Goal: Task Accomplishment & Management: Manage account settings

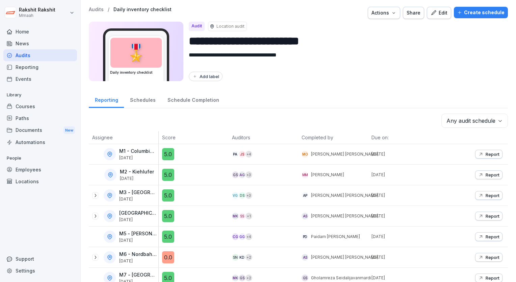
click at [54, 53] on div "Audits" at bounding box center [40, 55] width 74 height 12
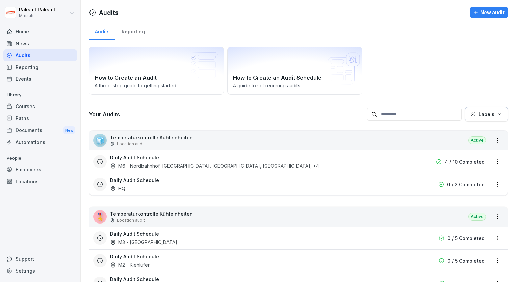
click at [53, 54] on div "Audits" at bounding box center [40, 55] width 74 height 12
click at [187, 139] on p "Temperaturkontrolle Kühleinheiten" at bounding box center [151, 137] width 83 height 7
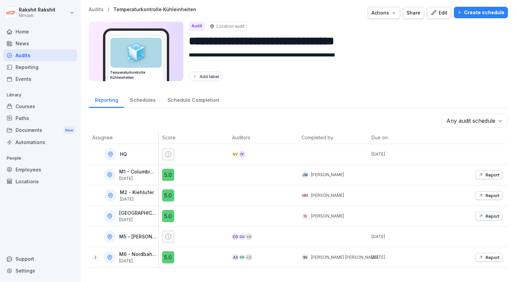
click at [438, 78] on div "Add label" at bounding box center [346, 76] width 314 height 9
click at [38, 55] on div "Audits" at bounding box center [40, 55] width 74 height 12
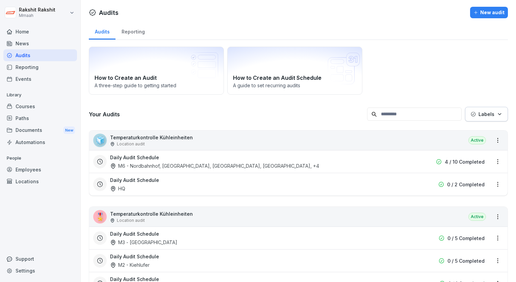
click at [430, 70] on div "How to Create an Audit A three-step guide to getting started How to Create an A…" at bounding box center [298, 71] width 419 height 48
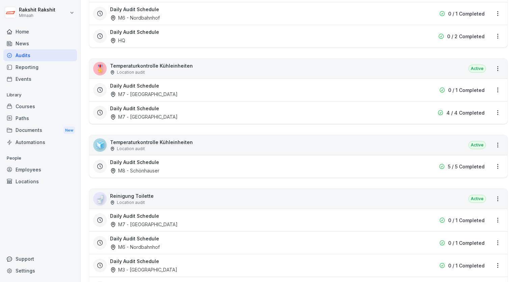
scroll to position [811, 0]
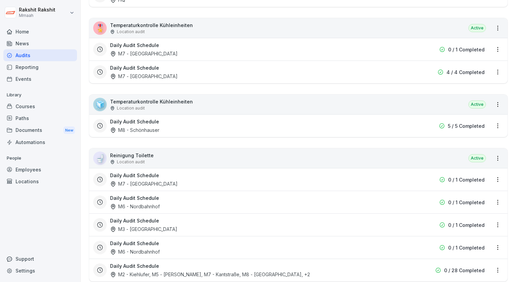
click at [194, 43] on div "Daily Audit Schedule M7 - [GEOGRAPHIC_DATA]" at bounding box center [255, 50] width 290 height 16
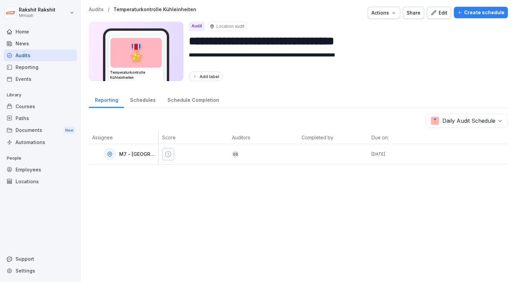
click at [76, 59] on div "Audits" at bounding box center [40, 55] width 74 height 12
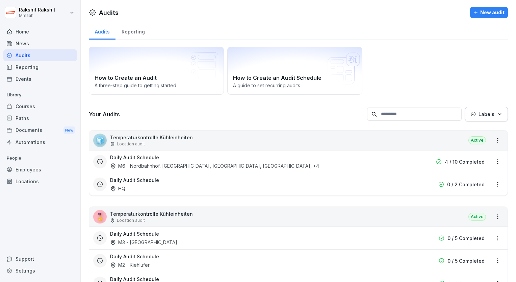
click at [446, 84] on div "How to Create an Audit A three-step guide to getting started How to Create an A…" at bounding box center [298, 71] width 419 height 48
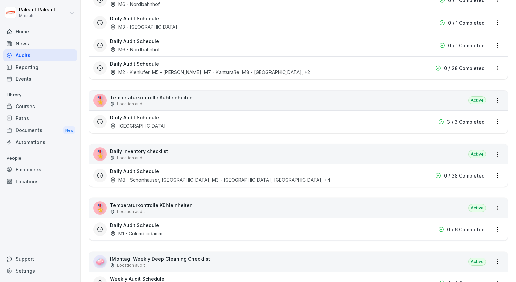
scroll to position [1014, 0]
click at [315, 118] on div "Daily Audit Schedule [GEOGRAPHIC_DATA]" at bounding box center [255, 121] width 290 height 16
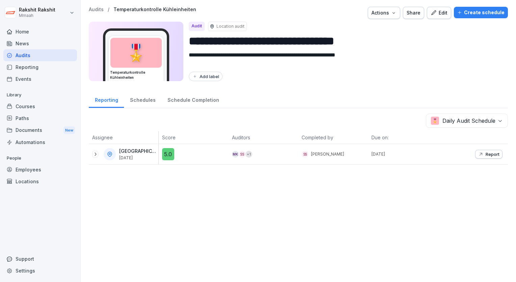
click at [48, 55] on div "Audits" at bounding box center [40, 55] width 74 height 12
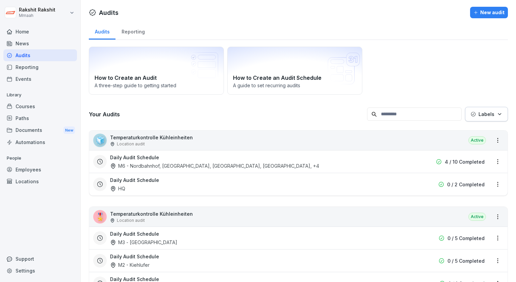
click at [437, 53] on div "How to Create an Audit A three-step guide to getting started How to Create an A…" at bounding box center [298, 71] width 419 height 48
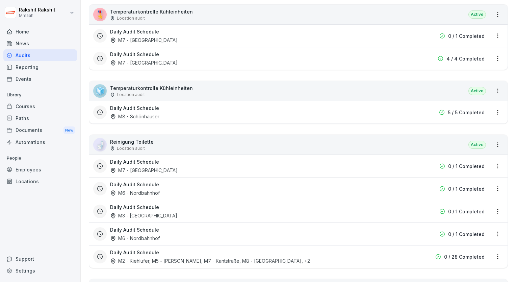
scroll to position [811, 0]
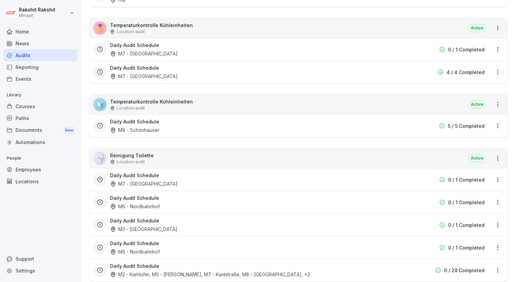
click at [361, 64] on div "Daily Audit Schedule M7 - [GEOGRAPHIC_DATA]" at bounding box center [255, 72] width 290 height 16
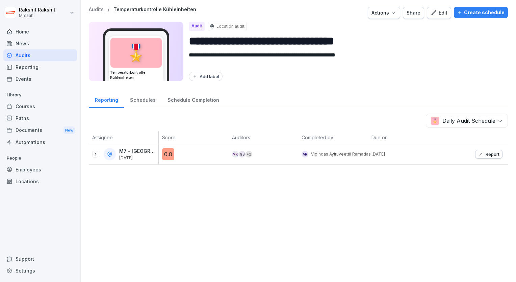
click at [277, 155] on div "MK GS + 2" at bounding box center [265, 154] width 67 height 7
click at [480, 153] on icon "button" at bounding box center [481, 154] width 3 height 3
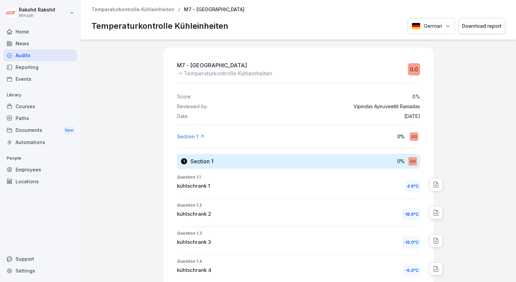
click at [485, 127] on div at bounding box center [475, 255] width 77 height 431
click at [53, 51] on div "Audits" at bounding box center [40, 55] width 74 height 12
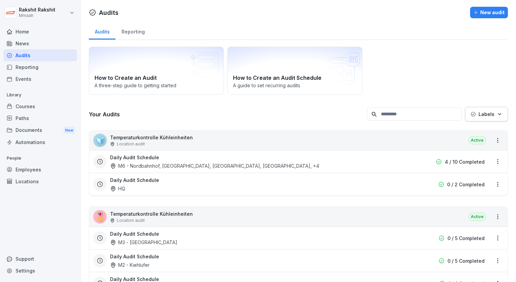
click at [376, 86] on div "How to Create an Audit A three-step guide to getting started How to Create an A…" at bounding box center [298, 71] width 419 height 48
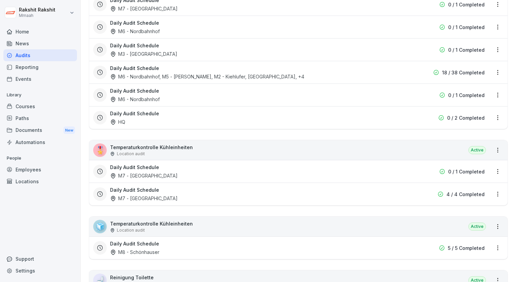
scroll to position [690, 0]
click at [340, 164] on div "Daily Audit Schedule M7 - [GEOGRAPHIC_DATA]" at bounding box center [255, 171] width 290 height 16
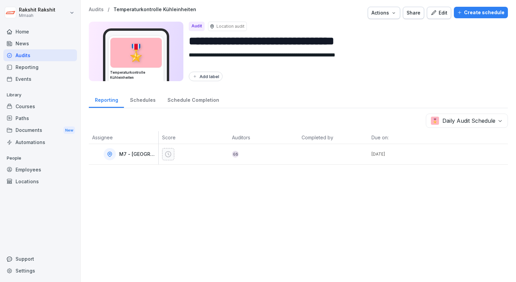
click at [433, 16] on div "Edit" at bounding box center [439, 12] width 17 height 7
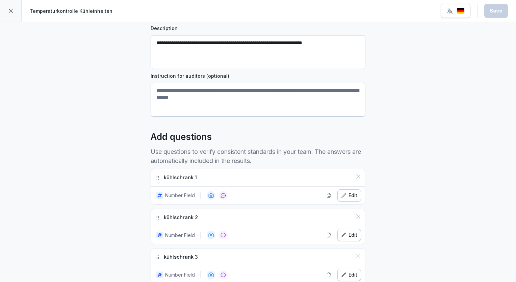
scroll to position [108, 0]
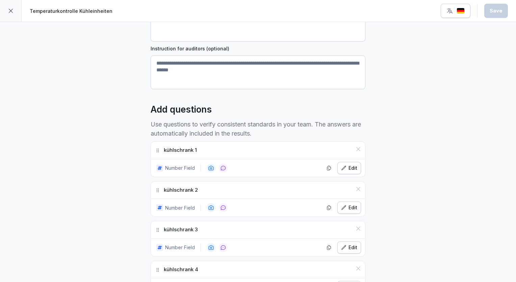
click at [12, 8] on icon at bounding box center [10, 10] width 5 height 5
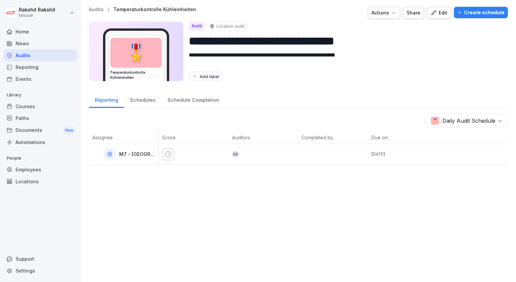
click at [7, 0] on div "[PERSON_NAME] Home News Audits Reporting Events Library Courses Paths Documents…" at bounding box center [40, 141] width 81 height 282
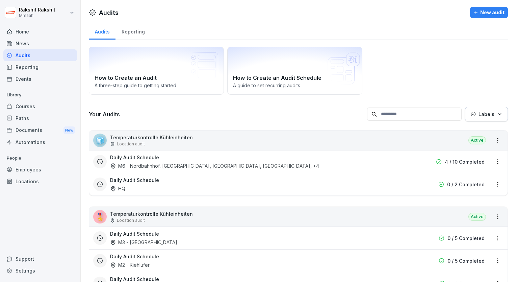
click at [446, 51] on div "How to Create an Audit A three-step guide to getting started How to Create an A…" at bounding box center [298, 71] width 419 height 48
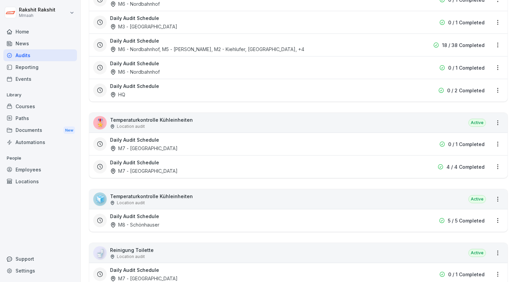
scroll to position [730, 0]
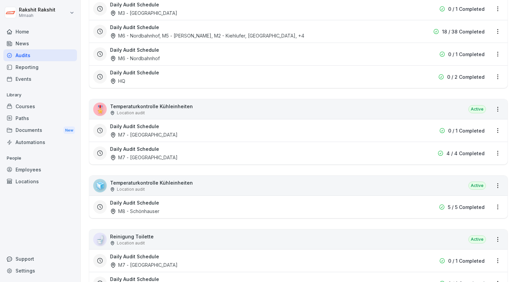
click at [376, 150] on div "Daily Audit Schedule M7 - [GEOGRAPHIC_DATA]" at bounding box center [255, 153] width 290 height 16
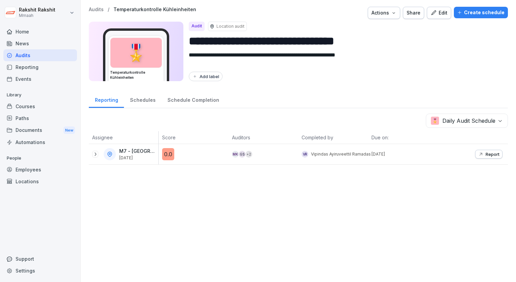
click at [435, 11] on div "Edit" at bounding box center [439, 12] width 17 height 7
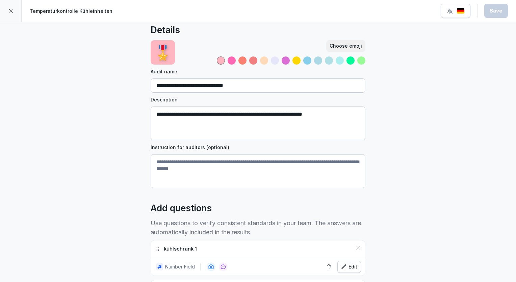
scroll to position [14, 0]
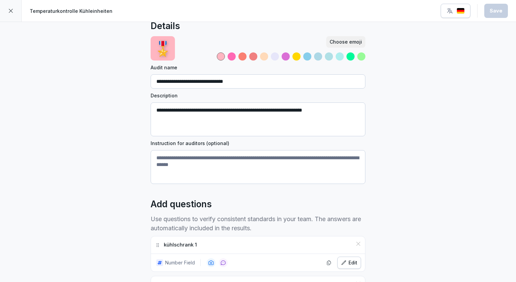
click at [9, 6] on div at bounding box center [11, 11] width 22 height 22
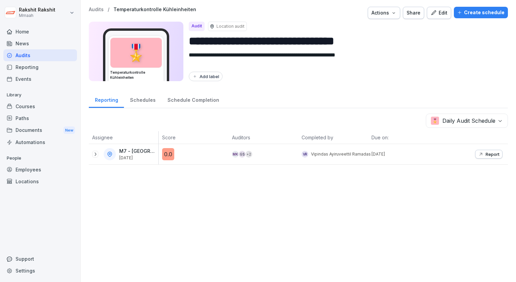
click at [467, 6] on div "**********" at bounding box center [299, 85] width 436 height 171
click at [469, 12] on div "Create schedule" at bounding box center [481, 12] width 47 height 7
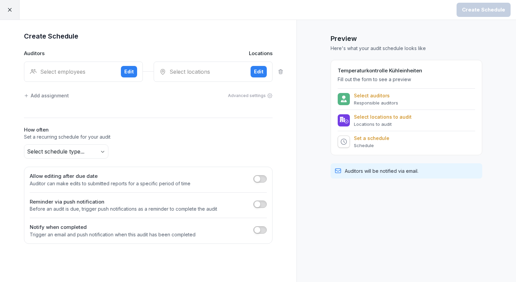
click at [91, 67] on div "Select employees Edit" at bounding box center [83, 72] width 119 height 20
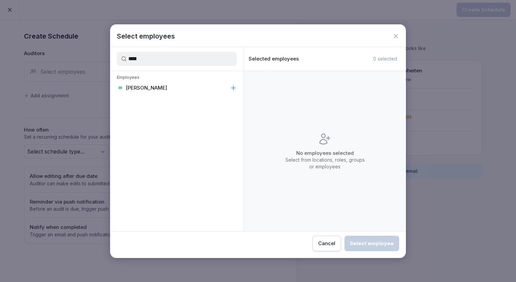
type input "****"
click at [140, 86] on p "[PERSON_NAME]" at bounding box center [147, 87] width 42 height 7
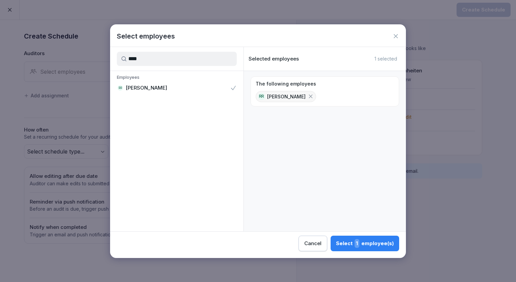
click at [372, 246] on div "Select 1 employee(s)" at bounding box center [365, 243] width 58 height 9
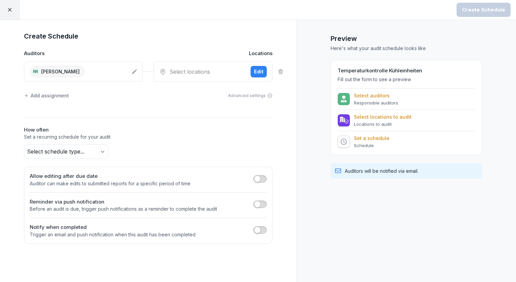
click at [219, 73] on div "Select locations" at bounding box center [203, 72] width 86 height 8
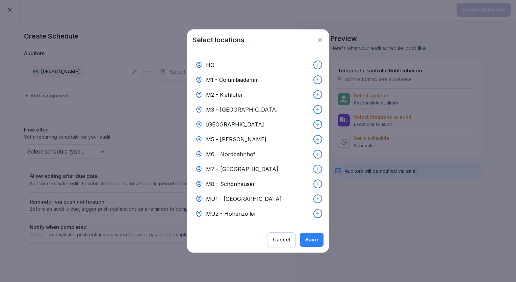
click at [235, 171] on div "M7 - [GEOGRAPHIC_DATA]" at bounding box center [258, 169] width 131 height 15
click at [316, 243] on div "Save" at bounding box center [312, 239] width 13 height 7
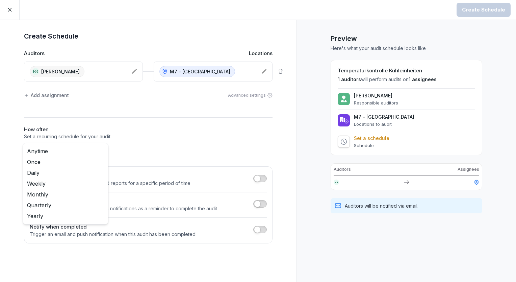
click at [79, 152] on body "Create Schedule Create Schedule Auditors Locations RR [PERSON_NAME] M7 - Kantst…" at bounding box center [258, 141] width 516 height 282
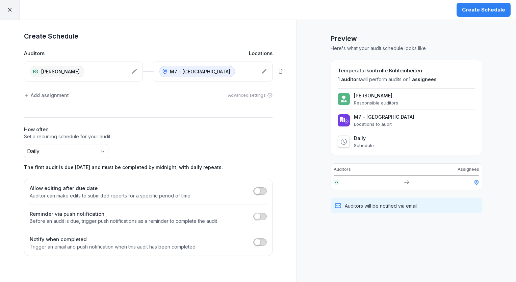
click at [499, 10] on div "Create Schedule" at bounding box center [483, 9] width 43 height 7
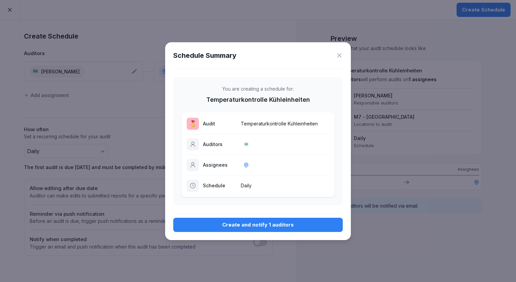
click at [266, 228] on div "Create and notify 1 auditors" at bounding box center [258, 224] width 159 height 7
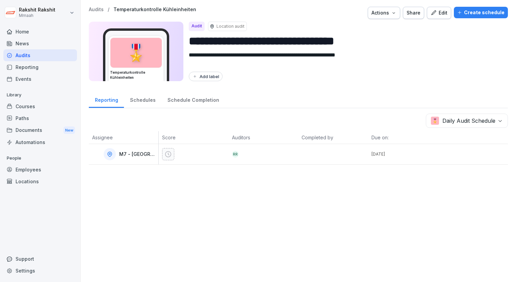
click at [17, 262] on div "Support" at bounding box center [40, 259] width 74 height 12
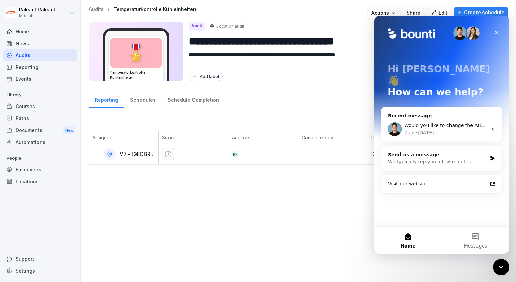
click at [30, 61] on div "Reporting" at bounding box center [40, 67] width 74 height 12
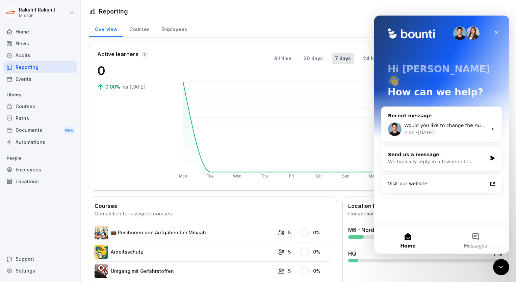
click at [37, 53] on div "Audits" at bounding box center [40, 55] width 74 height 12
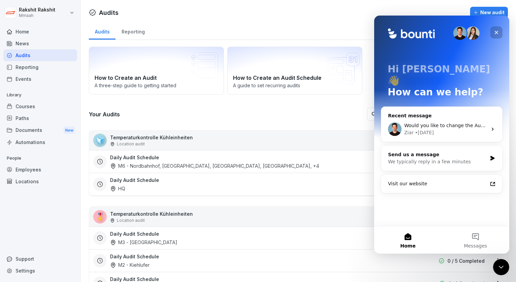
click at [495, 30] on icon "Close" at bounding box center [496, 32] width 5 height 5
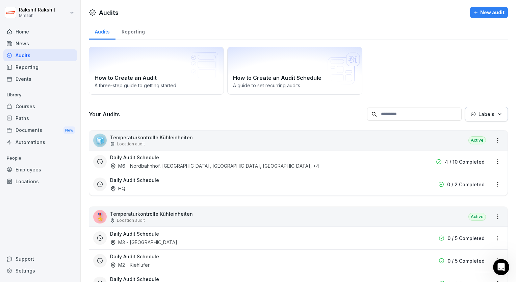
click at [468, 38] on div "Audits Reporting" at bounding box center [298, 31] width 419 height 18
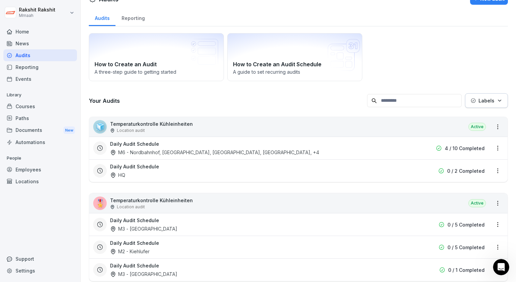
scroll to position [41, 0]
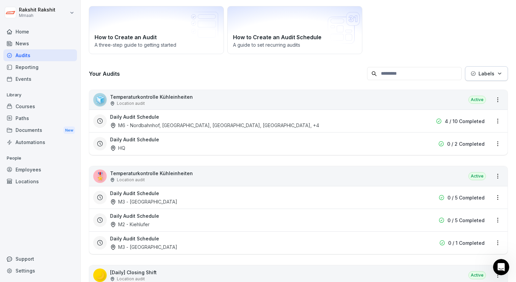
click at [359, 96] on div "🧊 Temperaturkontrolle Kühleinheiten Location audit Active" at bounding box center [298, 100] width 419 height 20
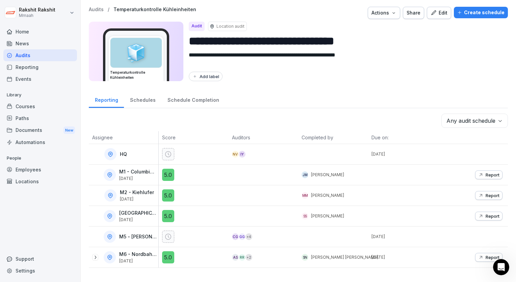
click at [475, 10] on div "Create schedule" at bounding box center [481, 12] width 47 height 7
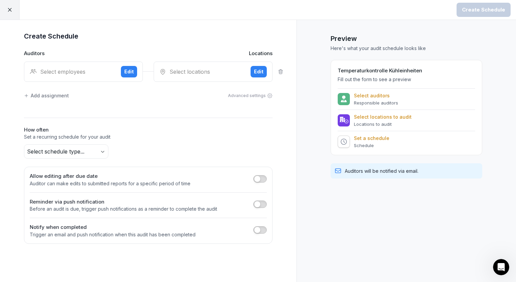
click at [51, 72] on div "Select employees" at bounding box center [73, 72] width 86 height 8
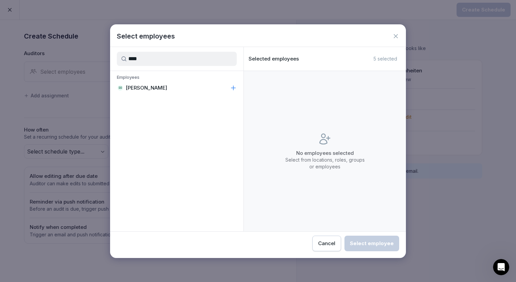
type input "****"
click at [146, 83] on div "RR [PERSON_NAME]" at bounding box center [177, 88] width 134 height 12
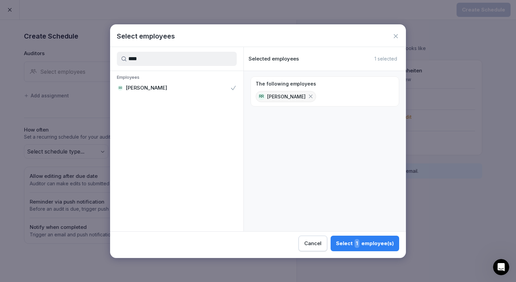
click at [366, 247] on div "Select 1 employee(s)" at bounding box center [365, 243] width 58 height 9
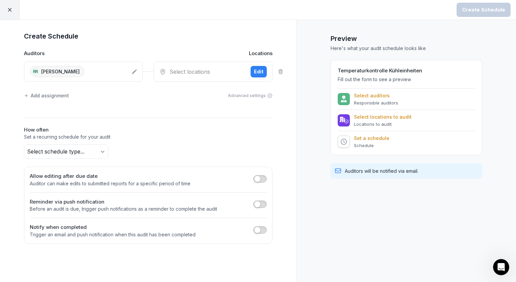
click at [192, 72] on div "Select locations" at bounding box center [203, 72] width 86 height 8
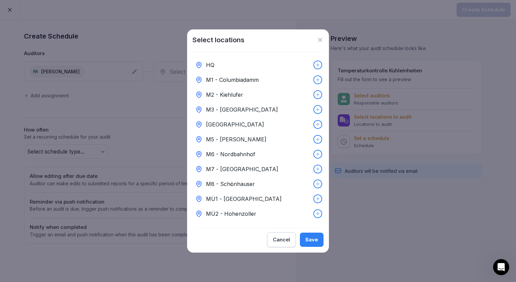
click at [225, 152] on p "M6 - Nordbahnhof" at bounding box center [230, 154] width 49 height 8
click at [313, 241] on div "Save" at bounding box center [312, 239] width 13 height 7
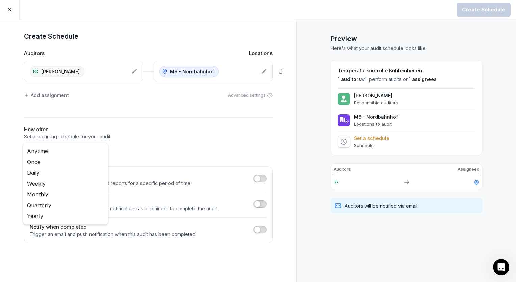
click at [91, 150] on body "Create Schedule Create Schedule Auditors Locations RR [PERSON_NAME] M6 - Nordba…" at bounding box center [258, 141] width 516 height 282
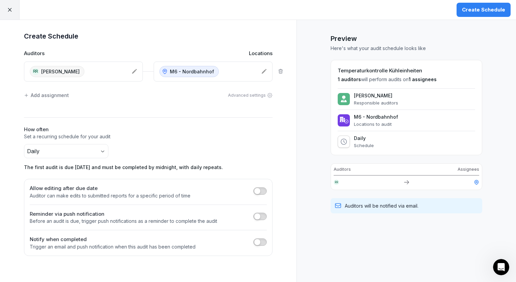
click at [478, 13] on div "Create Schedule" at bounding box center [483, 9] width 43 height 7
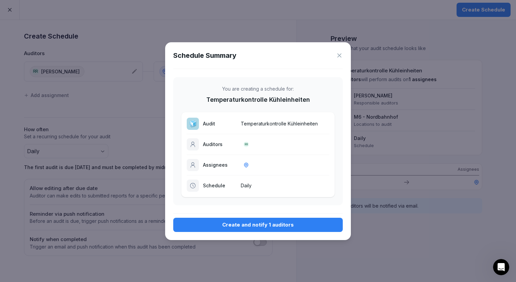
click at [293, 223] on div "Create and notify 1 auditors" at bounding box center [258, 224] width 159 height 7
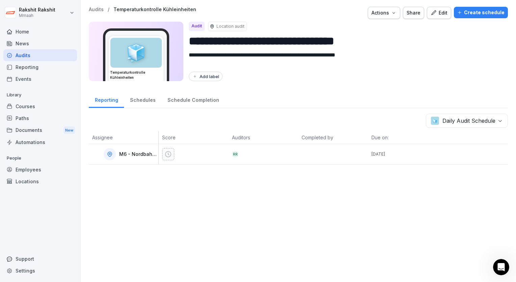
click at [439, 7] on button "Edit" at bounding box center [439, 13] width 24 height 12
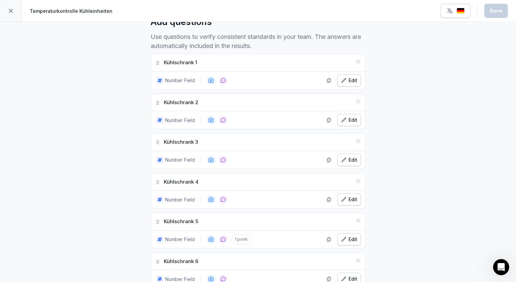
scroll to position [162, 0]
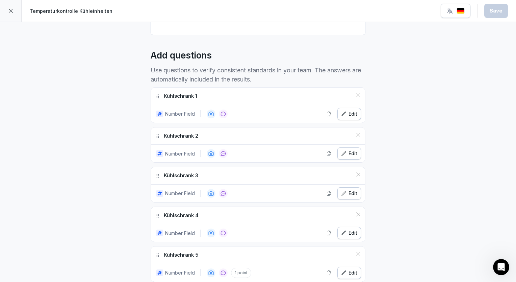
click at [13, 9] on icon at bounding box center [10, 10] width 5 height 5
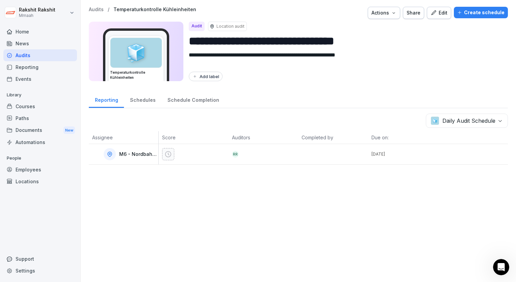
click at [45, 57] on div "Audits" at bounding box center [40, 55] width 74 height 12
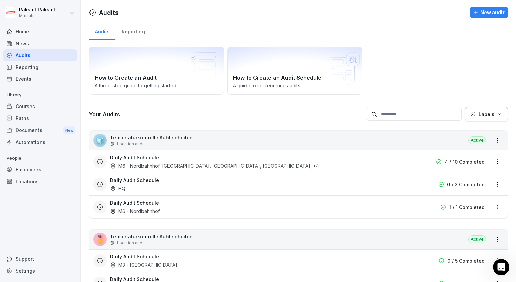
click at [388, 56] on div "How to Create an Audit A three-step guide to getting started How to Create an A…" at bounding box center [298, 71] width 419 height 48
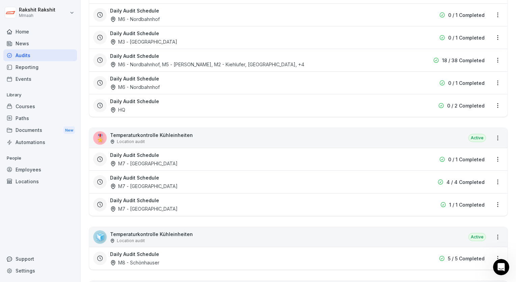
scroll to position [730, 0]
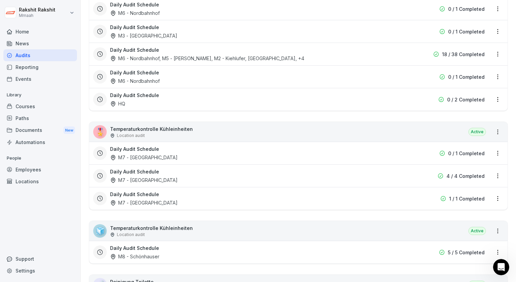
click at [324, 179] on div "Daily Audit Schedule M7 - [GEOGRAPHIC_DATA]" at bounding box center [255, 176] width 290 height 16
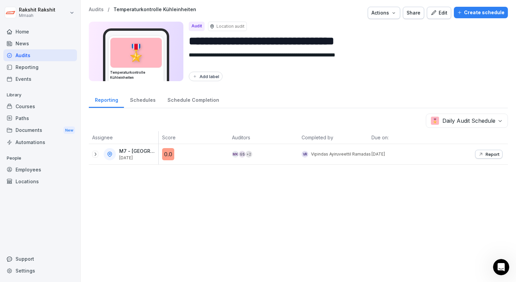
click at [438, 13] on div "Edit" at bounding box center [439, 12] width 17 height 7
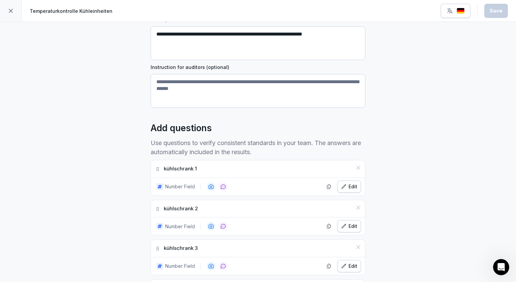
scroll to position [122, 0]
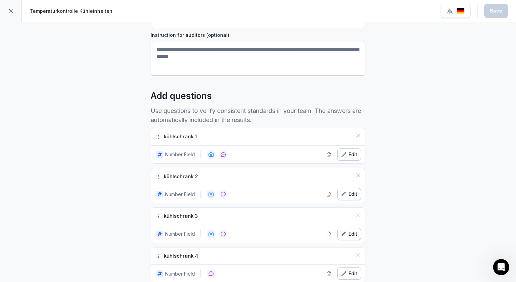
click at [355, 155] on button "Edit" at bounding box center [350, 154] width 24 height 12
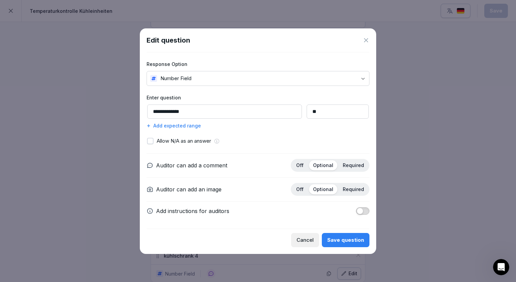
click at [366, 41] on icon at bounding box center [366, 40] width 7 height 7
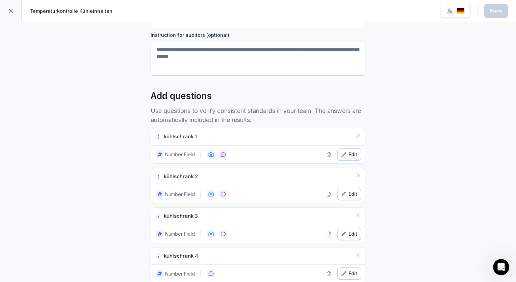
click at [350, 190] on div "Edit" at bounding box center [349, 193] width 16 height 7
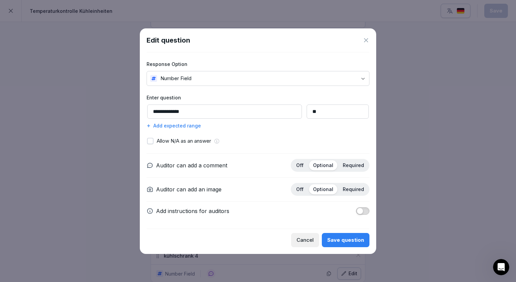
click at [369, 41] on icon at bounding box center [366, 40] width 7 height 7
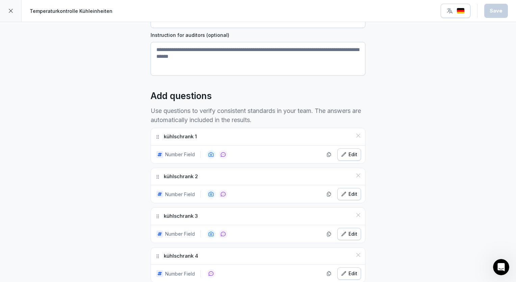
click at [427, 202] on div "**********" at bounding box center [258, 243] width 516 height 686
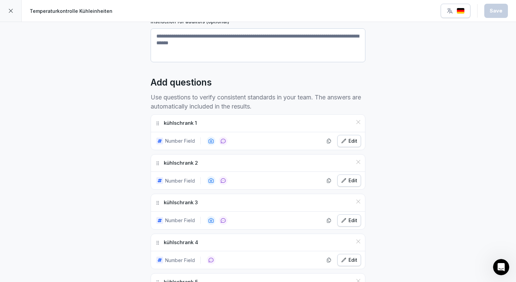
click at [11, 13] on icon at bounding box center [10, 10] width 5 height 5
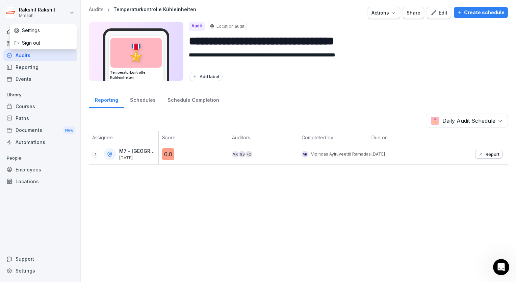
click at [11, 13] on html "**********" at bounding box center [258, 141] width 516 height 282
click at [26, 259] on html "**********" at bounding box center [258, 141] width 516 height 282
click at [25, 262] on div "Support" at bounding box center [40, 259] width 74 height 12
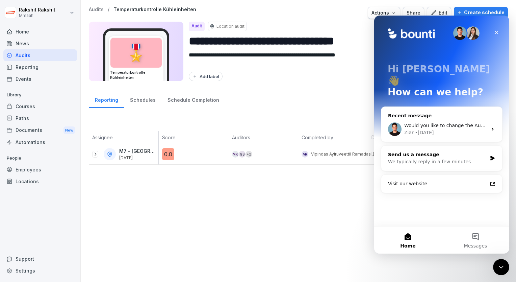
click at [438, 158] on div "We typically reply in a few minutes" at bounding box center [437, 161] width 99 height 7
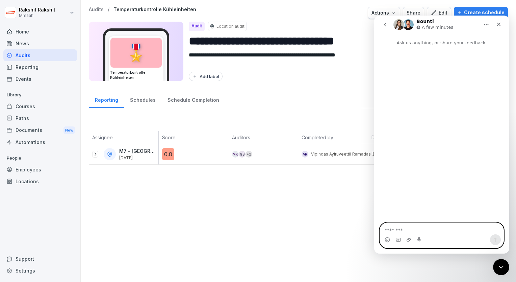
click at [407, 241] on icon "Upload attachment" at bounding box center [409, 239] width 5 height 5
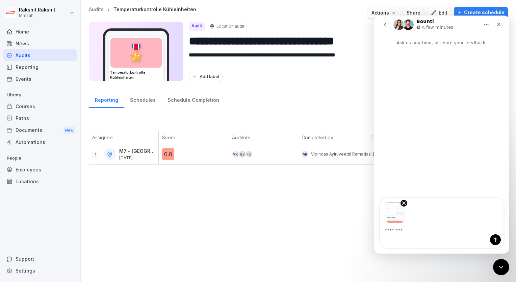
click at [434, 226] on textarea "Message…" at bounding box center [442, 228] width 124 height 11
type textarea "**********"
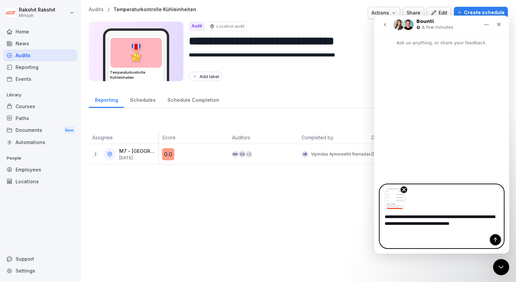
click at [499, 239] on button "Send a message…" at bounding box center [495, 239] width 11 height 11
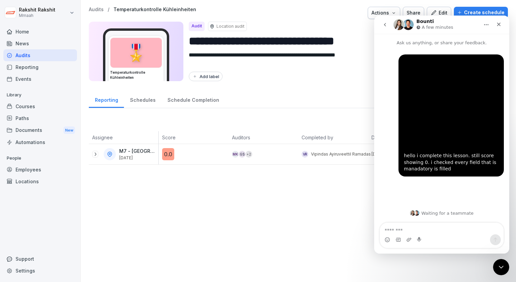
click at [313, 177] on div "**********" at bounding box center [299, 141] width 436 height 282
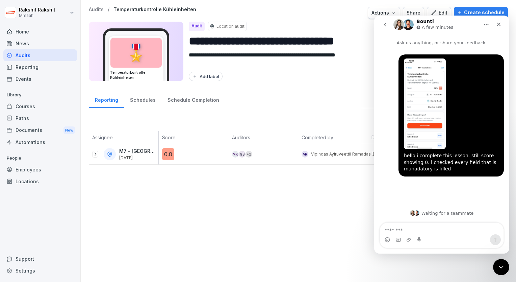
click at [54, 59] on div "Audits" at bounding box center [40, 55] width 74 height 12
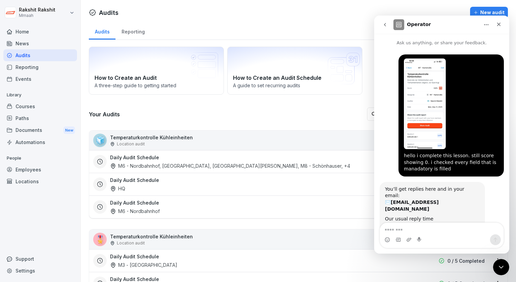
scroll to position [11, 0]
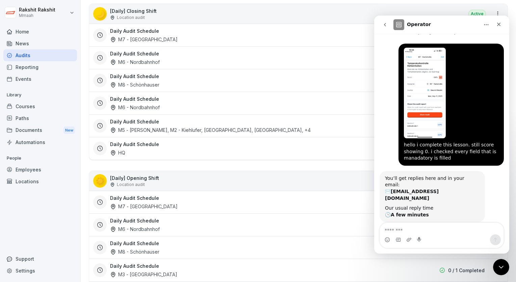
scroll to position [311, 0]
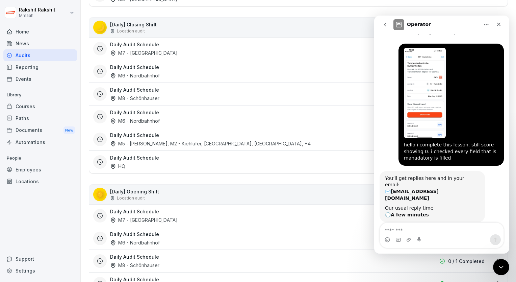
click at [310, 26] on div "🌙 [Daily] Closing Shift Location audit Active" at bounding box center [298, 28] width 419 height 20
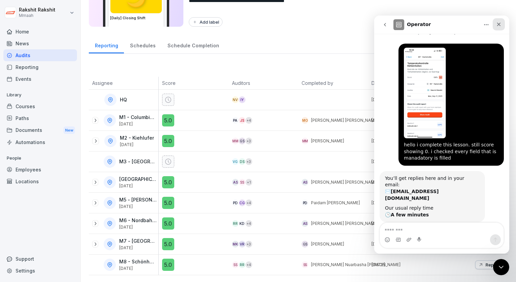
click at [497, 26] on icon "Close" at bounding box center [499, 24] width 5 height 5
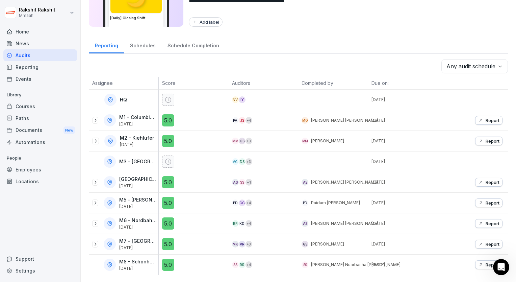
click at [469, 29] on div "**********" at bounding box center [299, 114] width 436 height 336
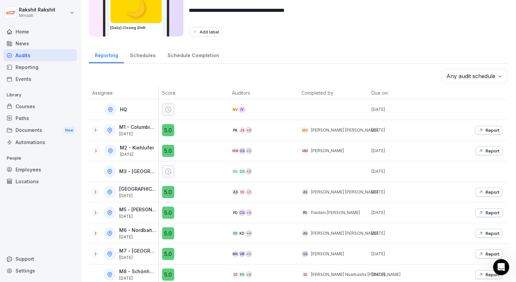
scroll to position [0, 0]
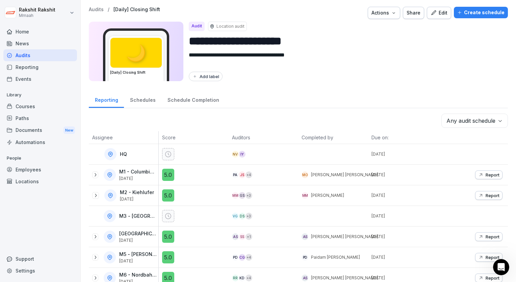
click at [445, 16] on div "Edit" at bounding box center [439, 12] width 17 height 7
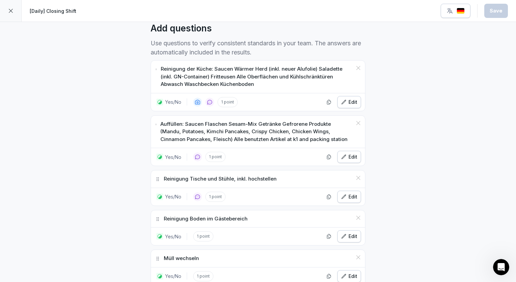
scroll to position [203, 0]
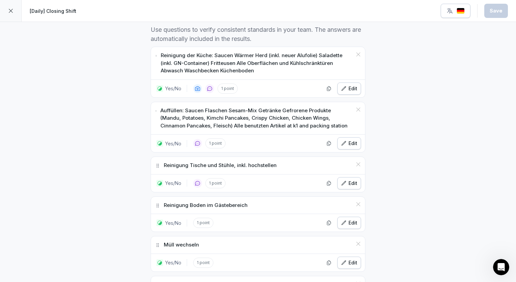
click at [11, 7] on div at bounding box center [11, 11] width 22 height 22
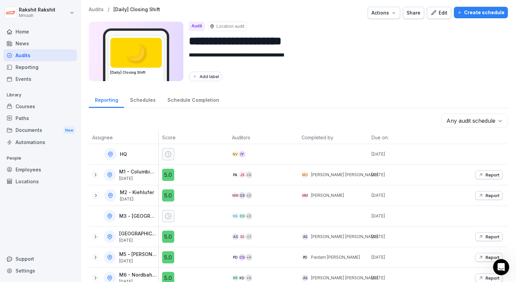
click at [475, 13] on div "Create schedule" at bounding box center [481, 12] width 47 height 7
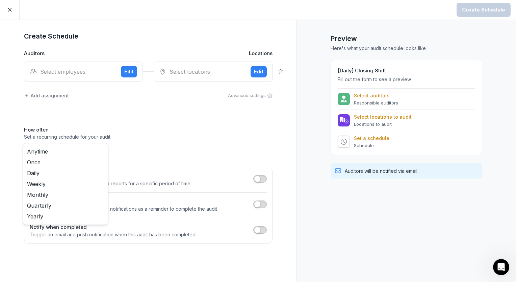
click at [104, 150] on body "Create Schedule Create Schedule Auditors Locations Select employees Edit Select…" at bounding box center [258, 141] width 516 height 282
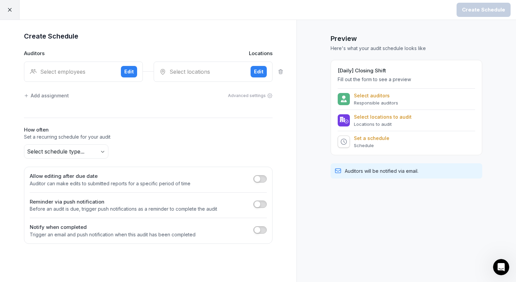
click at [6, 12] on html "Create Schedule Create Schedule Auditors Locations Select employees Edit Select…" at bounding box center [258, 141] width 516 height 282
click at [6, 12] on div at bounding box center [10, 10] width 20 height 20
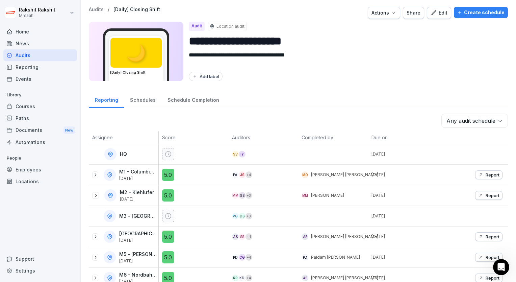
click at [50, 53] on div "Audits" at bounding box center [40, 55] width 74 height 12
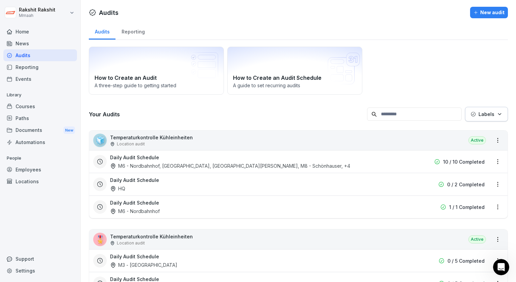
click at [43, 169] on div "Employees" at bounding box center [40, 170] width 74 height 12
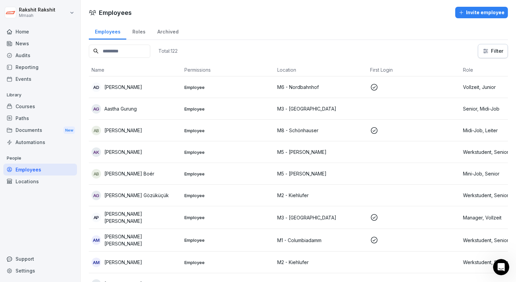
click at [141, 52] on input at bounding box center [120, 51] width 62 height 13
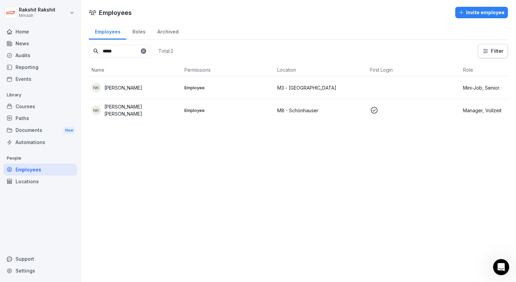
type input "*****"
click at [318, 107] on p "M8 - Schönhauser" at bounding box center [321, 110] width 88 height 7
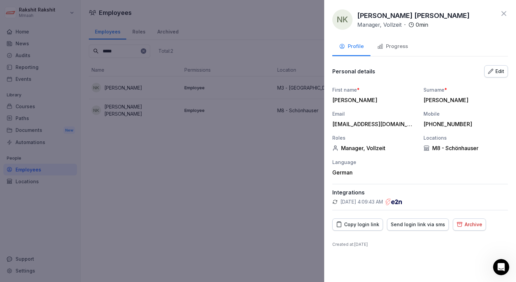
click at [412, 223] on div "Send login link via sms" at bounding box center [418, 224] width 54 height 7
click at [164, 205] on div at bounding box center [258, 141] width 516 height 282
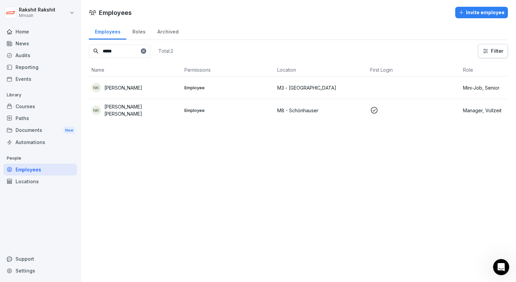
click at [51, 57] on div "Audits" at bounding box center [40, 55] width 74 height 12
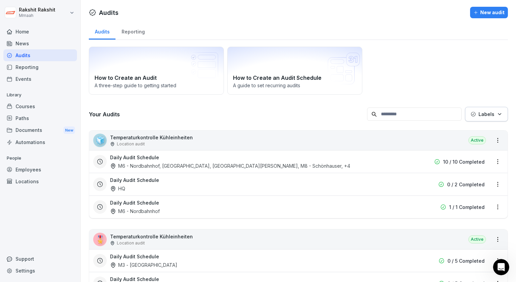
click at [418, 63] on div "How to Create an Audit A three-step guide to getting started How to Create an A…" at bounding box center [298, 71] width 419 height 48
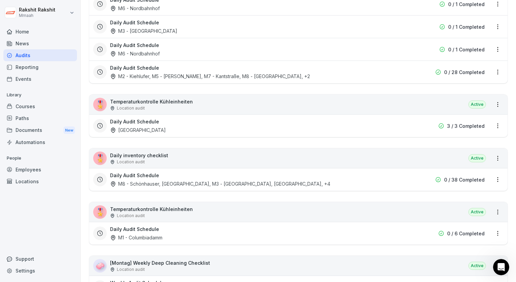
scroll to position [1082, 0]
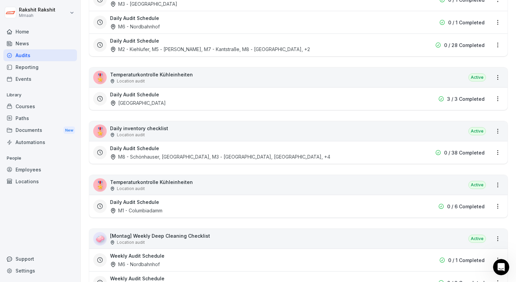
click at [324, 126] on div "🎖️ Daily inventory checklist Location audit Active" at bounding box center [298, 131] width 419 height 20
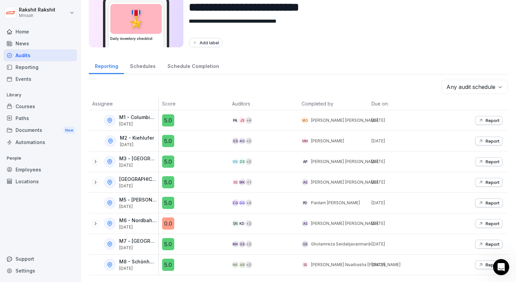
click at [425, 66] on div "Reporting Schedules Schedule Completion" at bounding box center [298, 66] width 419 height 18
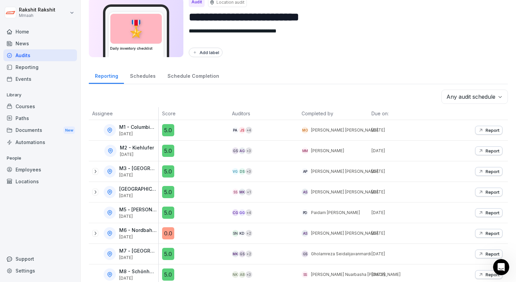
scroll to position [0, 0]
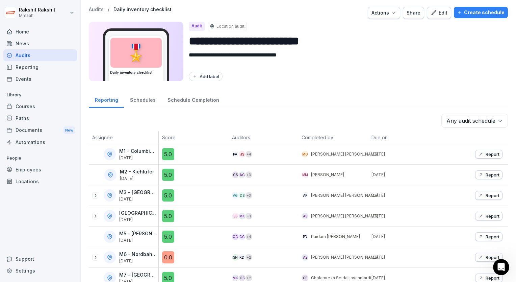
click at [441, 12] on div "Edit" at bounding box center [439, 12] width 17 height 7
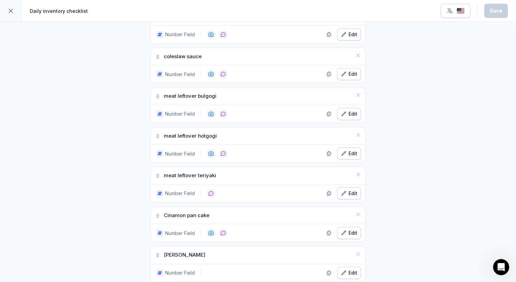
scroll to position [1217, 0]
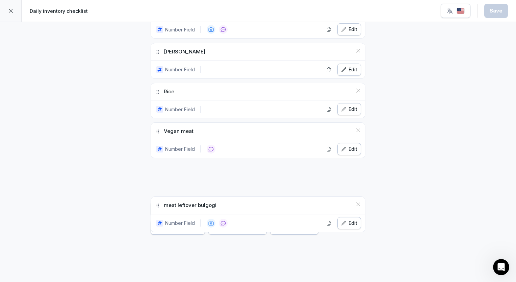
drag, startPoint x: 156, startPoint y: 67, endPoint x: 154, endPoint y: 227, distance: 160.9
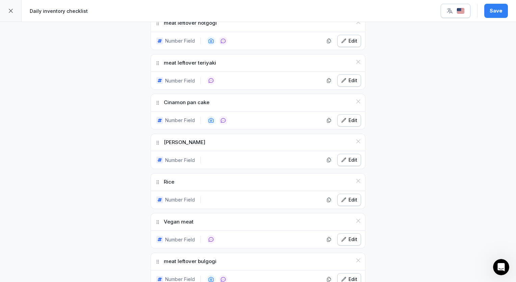
scroll to position [1252, 0]
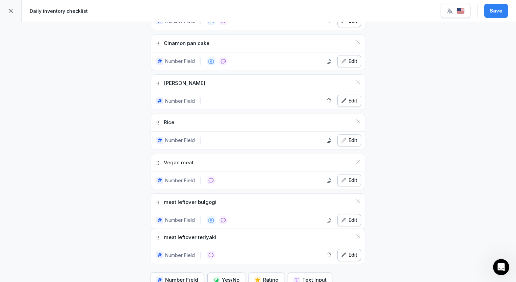
drag, startPoint x: 154, startPoint y: 70, endPoint x: 154, endPoint y: 228, distance: 158.9
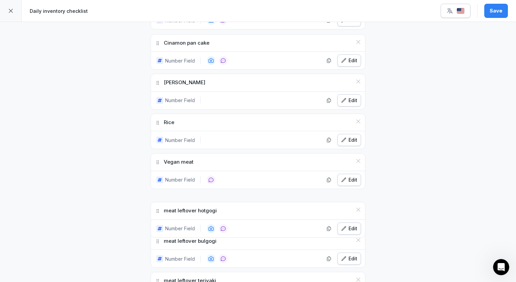
drag, startPoint x: 154, startPoint y: 34, endPoint x: 153, endPoint y: 205, distance: 170.4
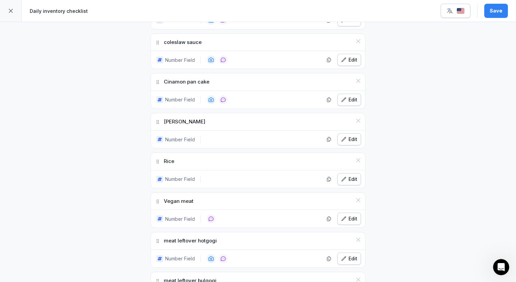
click at [342, 216] on icon "button" at bounding box center [343, 218] width 5 height 5
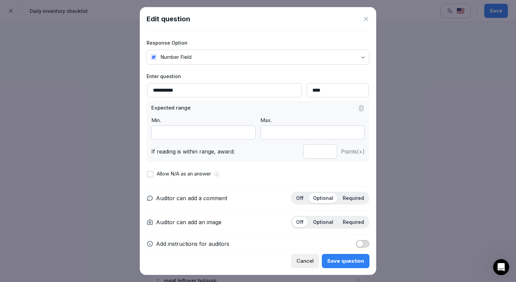
click at [367, 17] on icon at bounding box center [366, 19] width 7 height 7
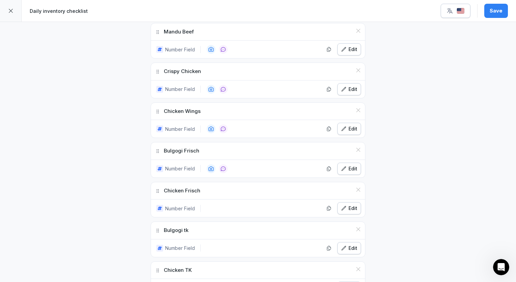
scroll to position [506, 0]
click at [346, 203] on div "Edit" at bounding box center [349, 206] width 16 height 7
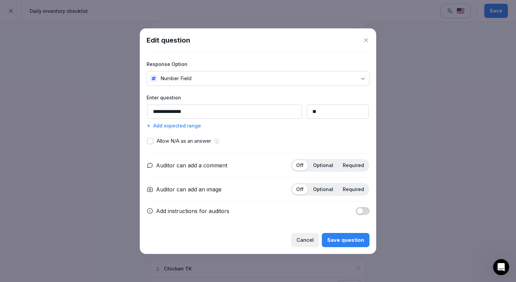
click at [315, 117] on input "**" at bounding box center [338, 111] width 62 height 14
type input "*"
click at [305, 140] on div "Allow N/A as an answer" at bounding box center [258, 141] width 222 height 8
click at [341, 239] on div "Save question" at bounding box center [346, 239] width 37 height 7
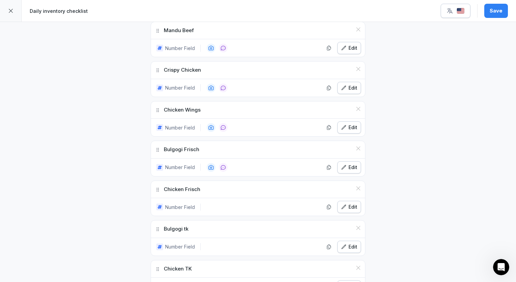
click at [357, 163] on button "Edit" at bounding box center [350, 167] width 24 height 12
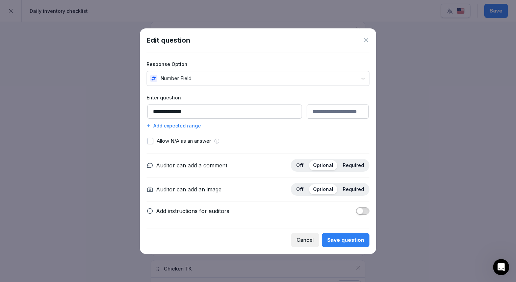
click at [269, 94] on label "Enter question" at bounding box center [258, 97] width 223 height 7
click at [343, 242] on div "Save question" at bounding box center [346, 239] width 37 height 7
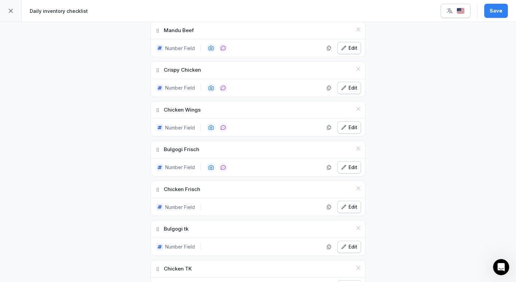
click at [346, 164] on div "Edit" at bounding box center [349, 167] width 16 height 7
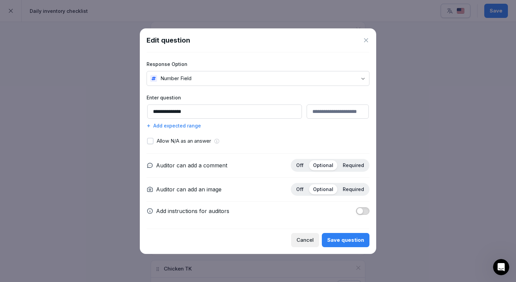
click at [212, 111] on input "**********" at bounding box center [224, 111] width 155 height 14
click at [383, 110] on div at bounding box center [258, 141] width 516 height 282
click at [338, 235] on button "Save question" at bounding box center [346, 240] width 48 height 14
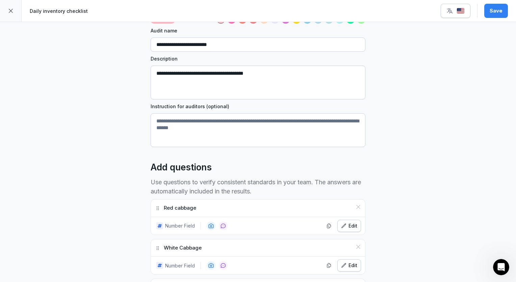
scroll to position [19, 0]
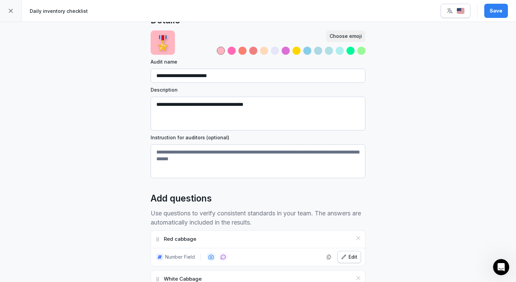
click at [498, 14] on div "Save" at bounding box center [496, 10] width 13 height 7
click at [460, 13] on img "button" at bounding box center [461, 11] width 8 height 6
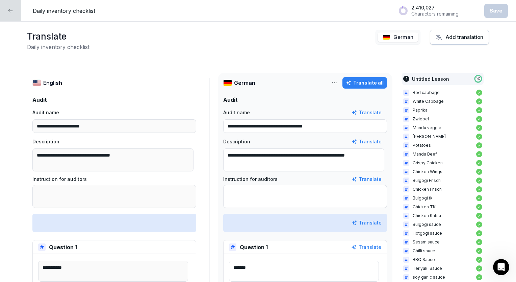
click at [8, 5] on div at bounding box center [10, 10] width 21 height 21
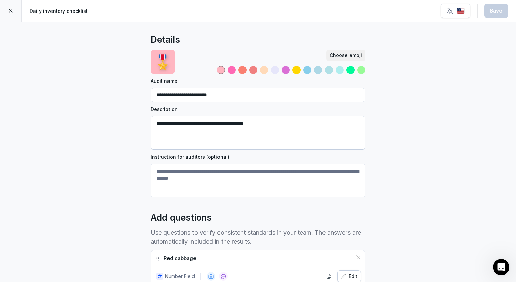
click at [13, 15] on div at bounding box center [11, 11] width 22 height 22
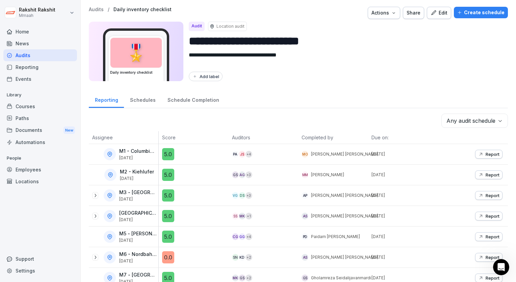
click at [485, 17] on button "Create schedule" at bounding box center [481, 12] width 54 height 11
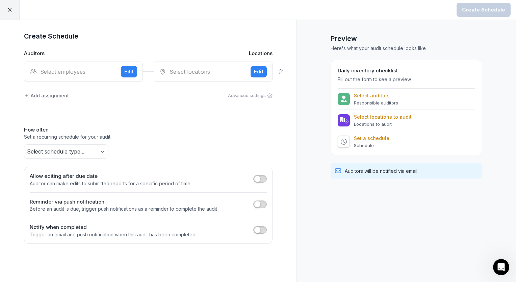
click at [74, 69] on div "Select employees" at bounding box center [73, 72] width 86 height 8
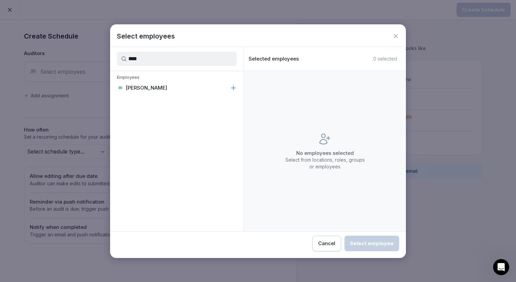
type input "****"
click at [128, 92] on div "RR [PERSON_NAME]" at bounding box center [177, 88] width 134 height 12
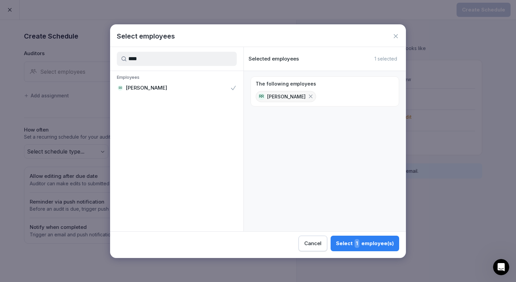
click at [358, 240] on span "1" at bounding box center [357, 243] width 5 height 9
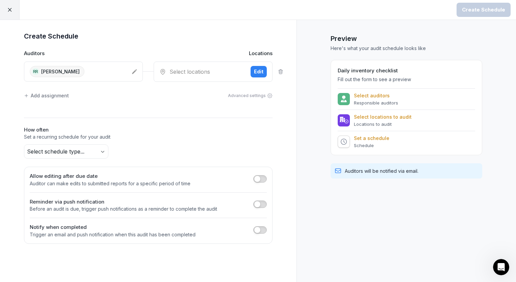
click at [187, 75] on div "Select locations" at bounding box center [203, 72] width 86 height 8
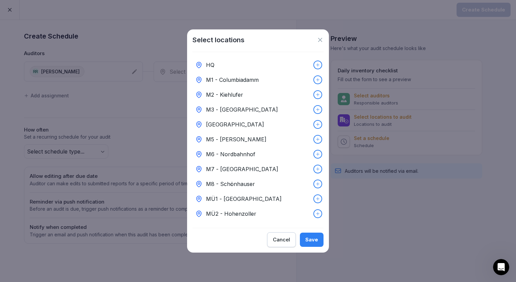
click at [239, 67] on div "HQ" at bounding box center [258, 64] width 131 height 15
click at [309, 237] on button "Save" at bounding box center [312, 240] width 24 height 14
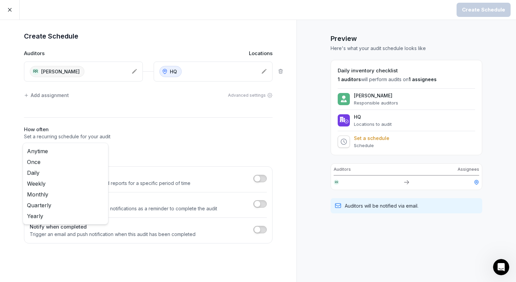
click at [99, 150] on body "Create Schedule Create Schedule Auditors Locations RR [PERSON_NAME] HQ Add assi…" at bounding box center [258, 141] width 516 height 282
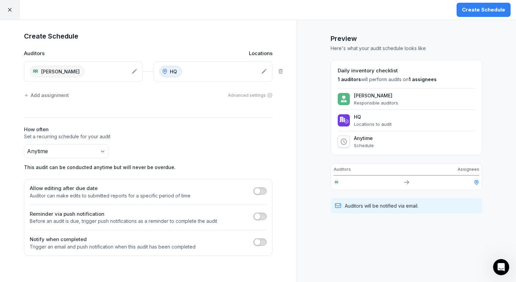
click at [478, 13] on div "Create Schedule" at bounding box center [483, 9] width 43 height 7
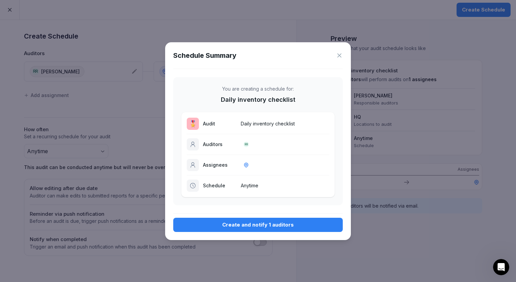
click at [262, 223] on div "Create and notify 1 auditors" at bounding box center [258, 224] width 159 height 7
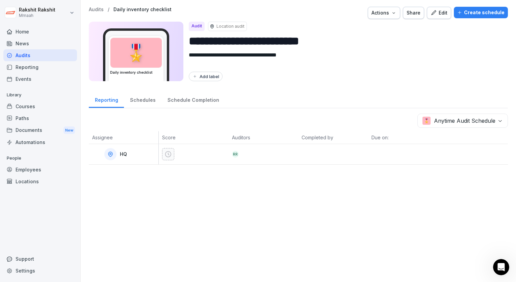
click at [317, 82] on div "**********" at bounding box center [298, 46] width 419 height 78
click at [46, 170] on div "Employees" at bounding box center [40, 170] width 74 height 12
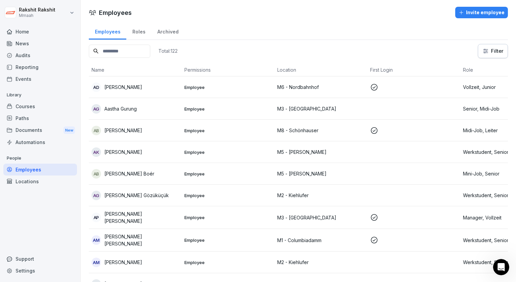
click at [137, 47] on input at bounding box center [120, 51] width 62 height 13
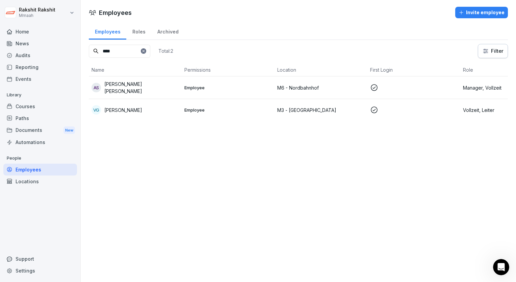
click at [161, 93] on p "[PERSON_NAME] [PERSON_NAME]" at bounding box center [141, 87] width 75 height 14
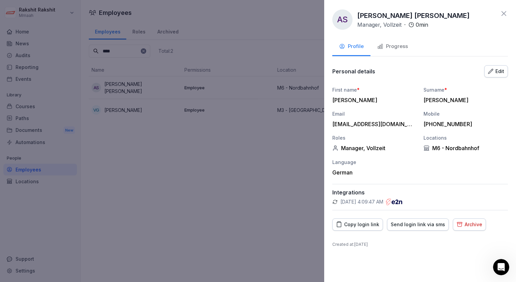
click at [423, 225] on div "Send login link via sms" at bounding box center [418, 224] width 54 height 7
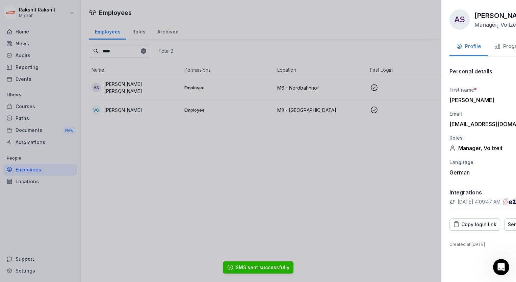
click at [129, 48] on div at bounding box center [258, 141] width 516 height 282
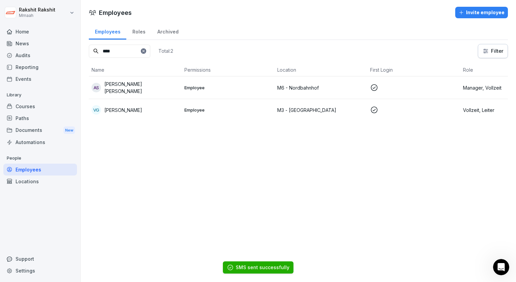
click at [130, 50] on input "****" at bounding box center [120, 51] width 62 height 13
type input "*"
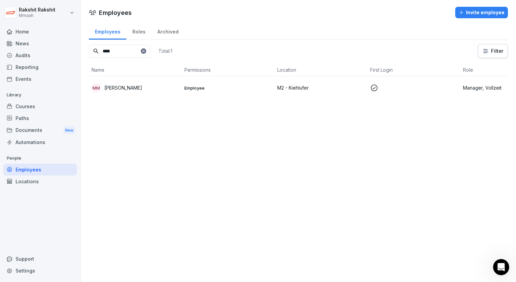
click at [171, 88] on div "MM [PERSON_NAME]" at bounding box center [136, 87] width 88 height 9
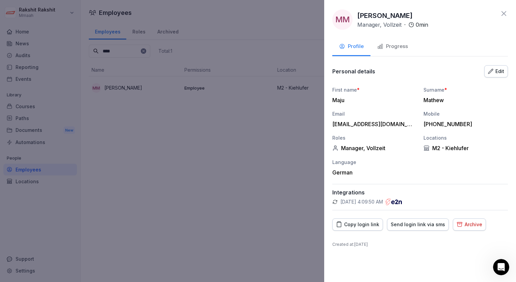
click at [414, 226] on div "Send login link via sms" at bounding box center [418, 224] width 54 height 7
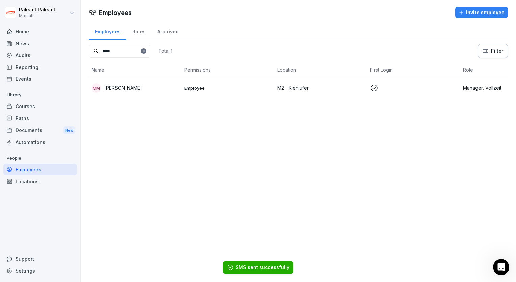
click at [121, 52] on input "****" at bounding box center [120, 51] width 62 height 13
type input "*"
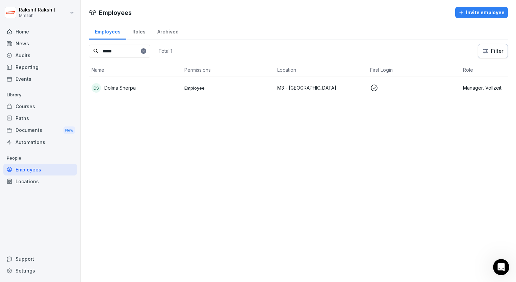
click at [137, 83] on div "[PERSON_NAME] Sherpa" at bounding box center [136, 87] width 88 height 9
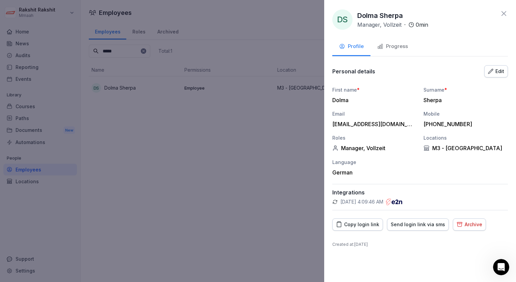
click at [417, 227] on div "Send login link via sms" at bounding box center [418, 224] width 54 height 7
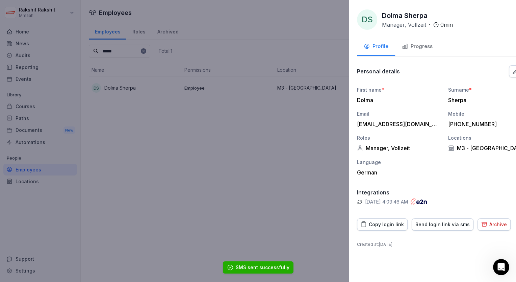
click at [138, 69] on div at bounding box center [258, 141] width 516 height 282
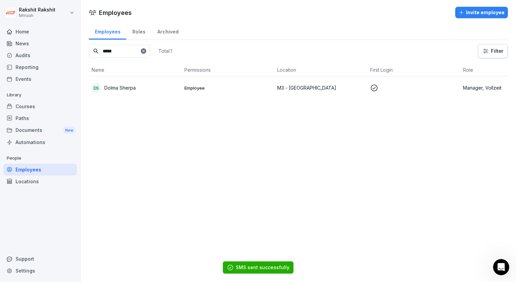
click at [134, 53] on input "*****" at bounding box center [120, 51] width 62 height 13
type input "*"
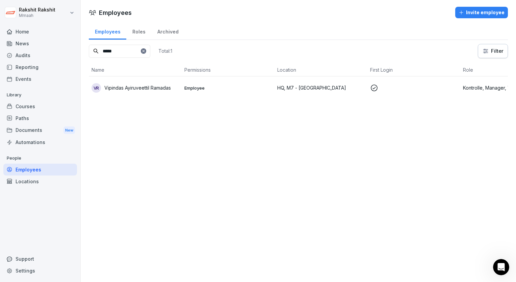
type input "*****"
click at [125, 83] on div "[PERSON_NAME] Ayiruveettil Ramadas" at bounding box center [136, 87] width 88 height 9
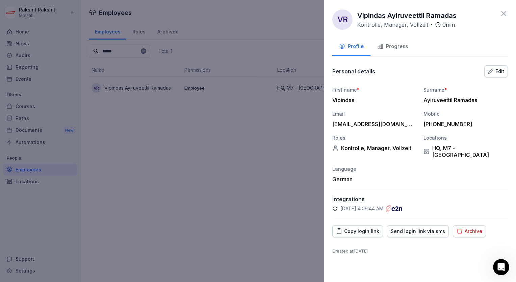
click at [416, 227] on div "Send login link via sms" at bounding box center [418, 230] width 54 height 7
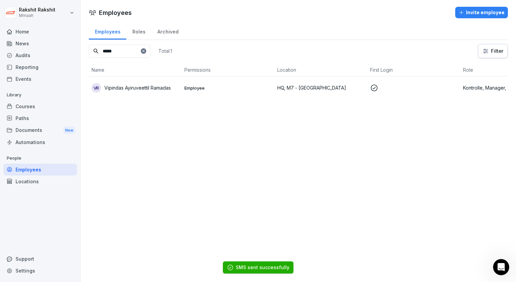
click at [146, 49] on icon at bounding box center [144, 51] width 4 height 4
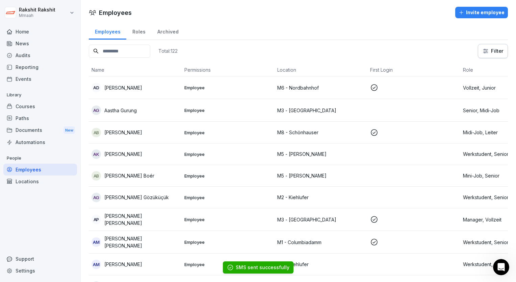
click at [139, 50] on input at bounding box center [120, 51] width 62 height 13
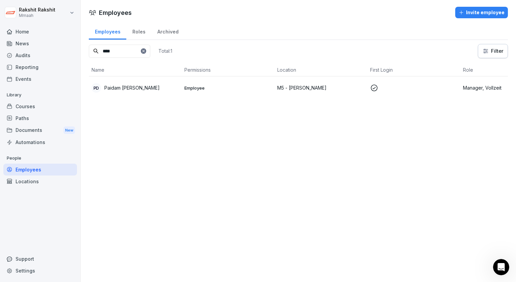
type input "****"
click at [143, 84] on p "Paidam [PERSON_NAME]" at bounding box center [131, 87] width 55 height 7
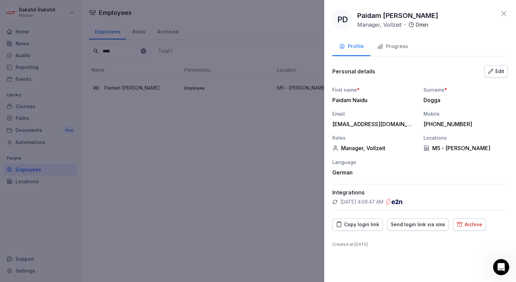
click at [415, 224] on div "Send login link via sms" at bounding box center [418, 224] width 54 height 7
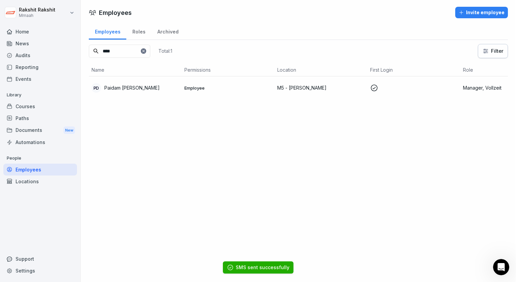
click at [222, 171] on div at bounding box center [258, 141] width 516 height 282
drag, startPoint x: 120, startPoint y: 51, endPoint x: 94, endPoint y: 51, distance: 26.0
click at [94, 51] on div "****" at bounding box center [120, 51] width 62 height 13
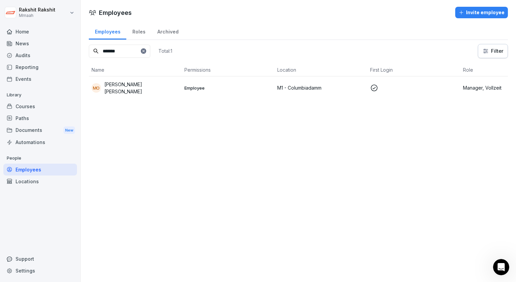
type input "*******"
click at [139, 89] on p "[PERSON_NAME] [PERSON_NAME]" at bounding box center [141, 88] width 75 height 14
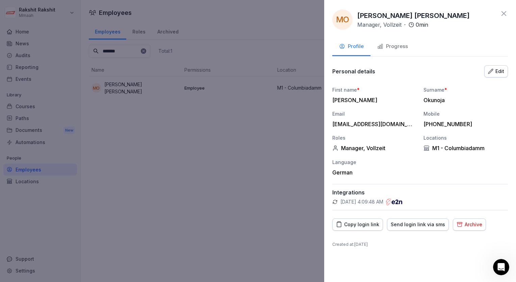
click at [413, 223] on div "Send login link via sms" at bounding box center [418, 224] width 54 height 7
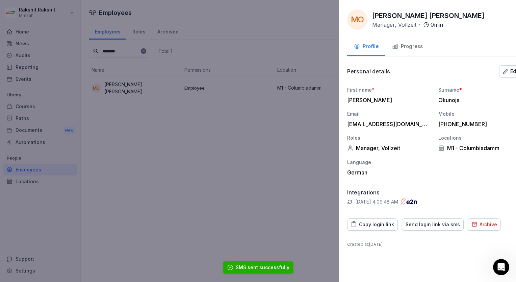
click at [234, 146] on div at bounding box center [258, 141] width 516 height 282
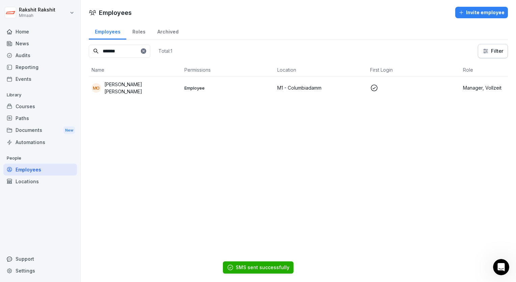
click at [145, 51] on icon at bounding box center [143, 51] width 2 height 2
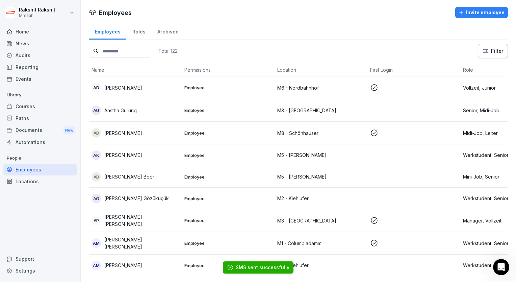
click at [138, 50] on input at bounding box center [120, 51] width 62 height 13
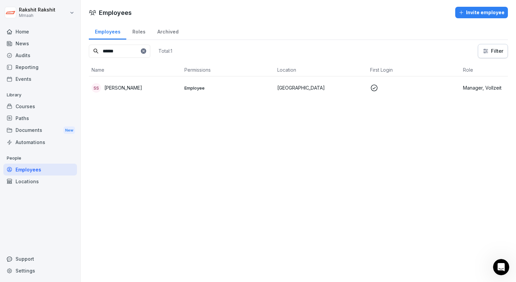
type input "******"
click at [146, 84] on div "SS [PERSON_NAME]" at bounding box center [136, 87] width 88 height 9
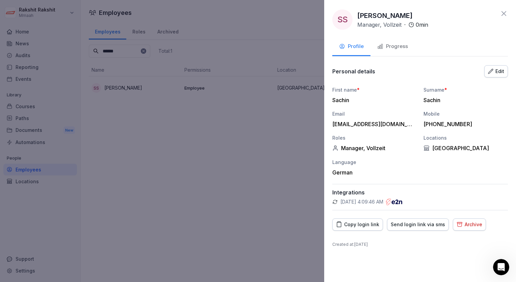
click at [420, 226] on div "Send login link via sms" at bounding box center [418, 224] width 54 height 7
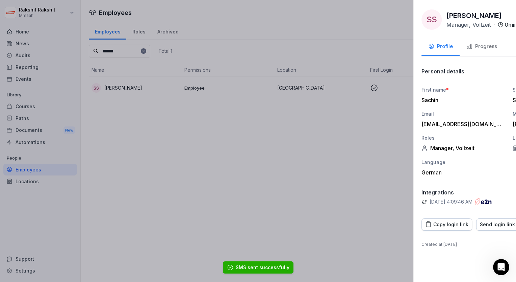
click at [219, 153] on div at bounding box center [258, 141] width 516 height 282
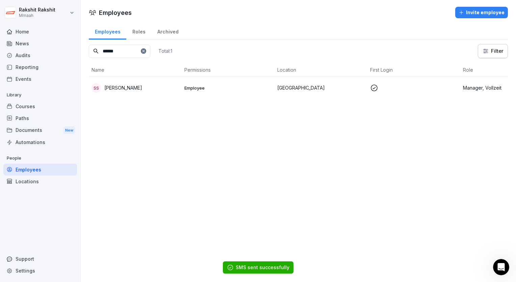
click at [150, 55] on input "******" at bounding box center [120, 51] width 62 height 13
click at [146, 50] on icon at bounding box center [144, 51] width 4 height 4
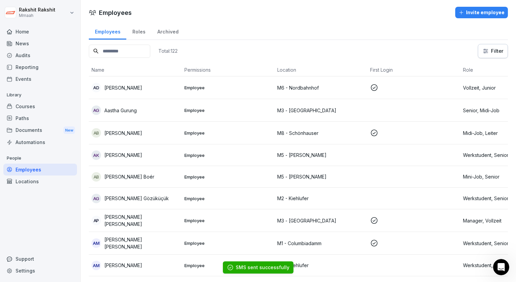
click at [124, 52] on input at bounding box center [120, 51] width 62 height 13
click at [40, 49] on div "Audits" at bounding box center [40, 55] width 74 height 12
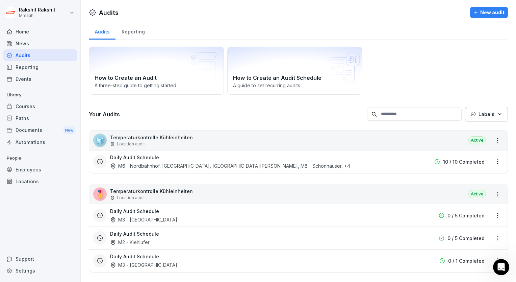
click at [422, 49] on div "How to Create an Audit A three-step guide to getting started How to Create an A…" at bounding box center [298, 71] width 419 height 48
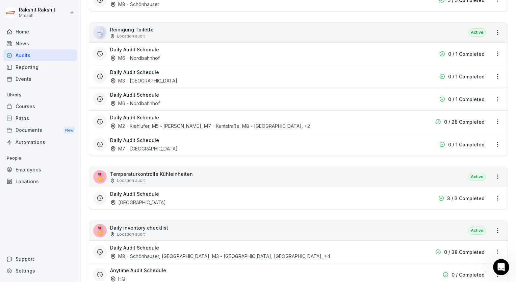
scroll to position [973, 0]
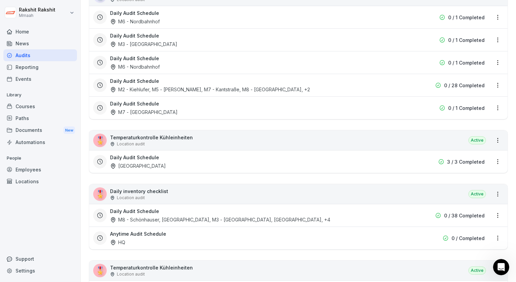
click at [236, 158] on div "Daily Audit Schedule [GEOGRAPHIC_DATA]" at bounding box center [255, 162] width 290 height 16
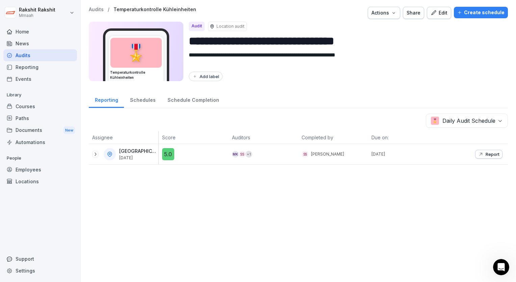
click at [437, 13] on div "Edit" at bounding box center [439, 12] width 17 height 7
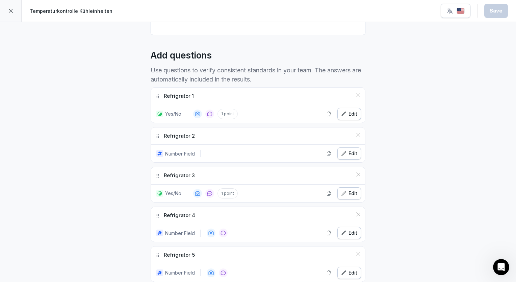
scroll to position [176, 0]
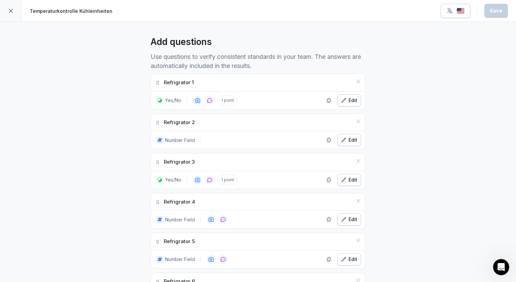
click at [354, 101] on div "Edit" at bounding box center [349, 100] width 16 height 7
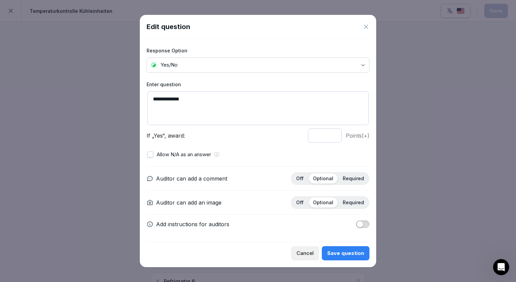
click at [206, 70] on body "**********" at bounding box center [258, 141] width 516 height 282
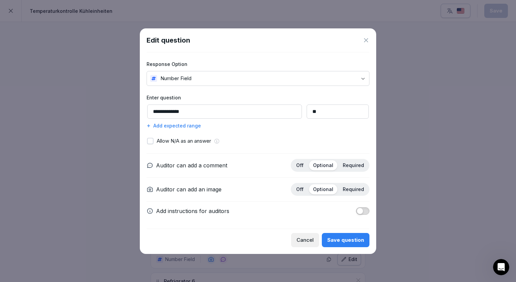
click at [341, 239] on div "Save question" at bounding box center [346, 239] width 37 height 7
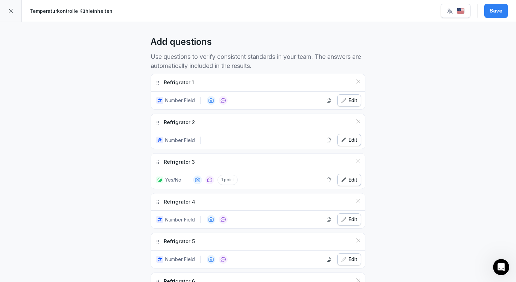
click at [342, 179] on icon "button" at bounding box center [343, 179] width 5 height 5
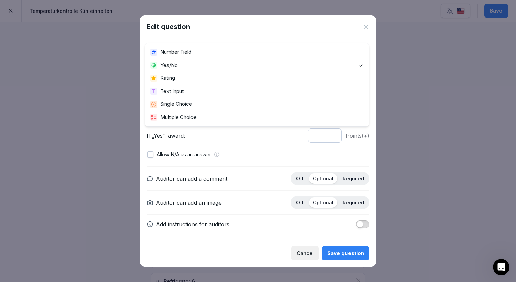
click at [179, 68] on body "**********" at bounding box center [258, 141] width 516 height 282
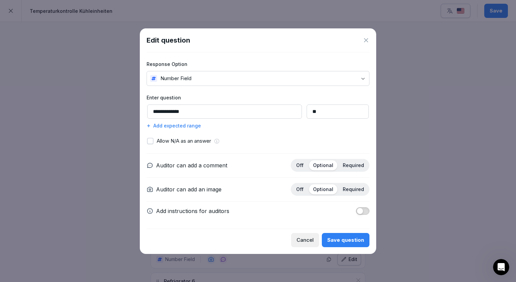
click at [391, 103] on div at bounding box center [258, 141] width 516 height 282
click at [345, 240] on div "Save question" at bounding box center [346, 239] width 37 height 7
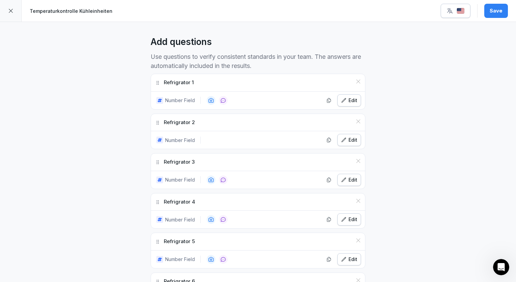
click at [452, 191] on div "**********" at bounding box center [258, 208] width 516 height 725
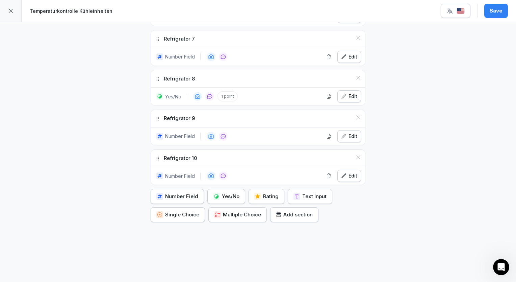
scroll to position [460, 0]
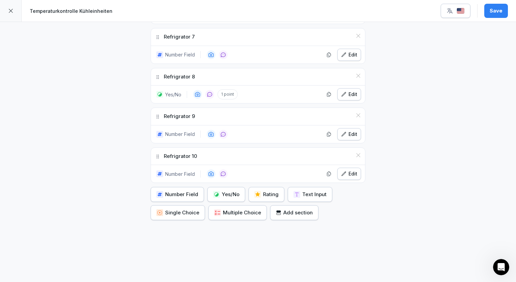
click at [347, 95] on button "Edit" at bounding box center [350, 94] width 24 height 12
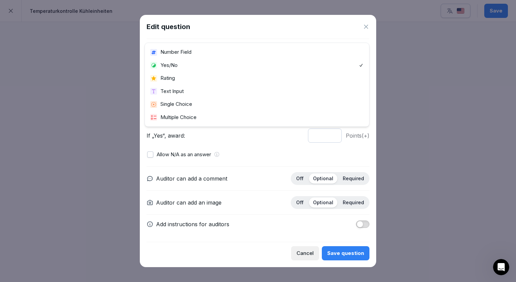
click at [198, 68] on body "**********" at bounding box center [258, 141] width 516 height 282
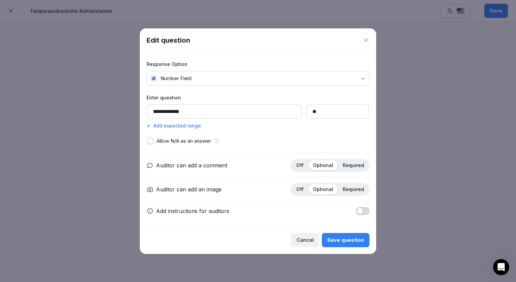
click at [345, 236] on div "Save question" at bounding box center [346, 239] width 37 height 7
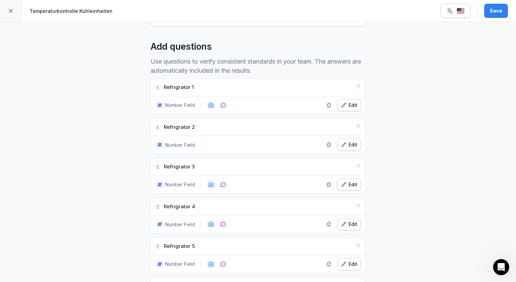
scroll to position [162, 0]
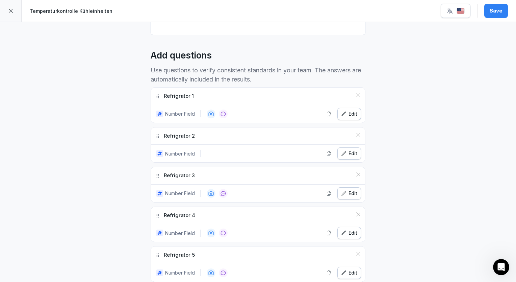
click at [498, 15] on button "Save" at bounding box center [497, 11] width 24 height 14
click at [463, 15] on button "button" at bounding box center [456, 11] width 30 height 14
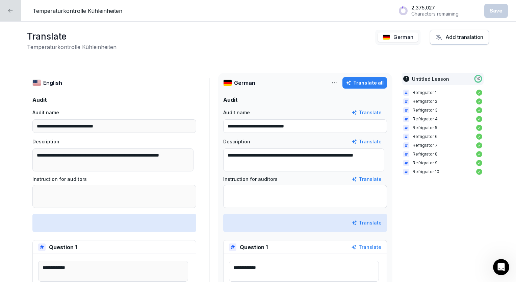
click at [361, 78] on button "Translate all" at bounding box center [365, 82] width 45 height 11
click at [491, 10] on div "Save" at bounding box center [496, 10] width 13 height 7
click at [14, 14] on div at bounding box center [10, 10] width 21 height 21
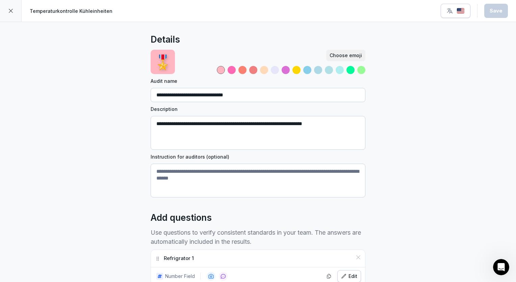
click at [14, 14] on div at bounding box center [11, 11] width 22 height 22
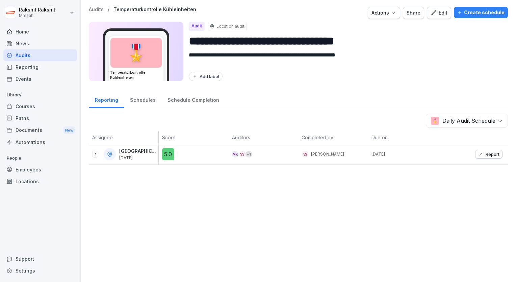
click at [34, 55] on div "Audits" at bounding box center [40, 55] width 74 height 12
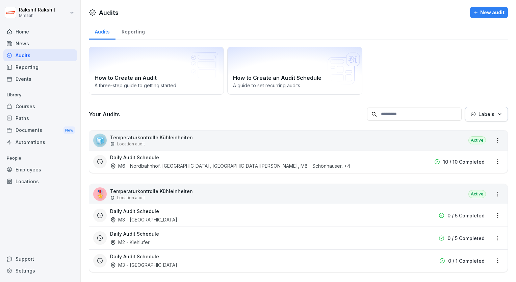
click at [425, 82] on div "How to Create an Audit A three-step guide to getting started How to Create an A…" at bounding box center [298, 71] width 419 height 48
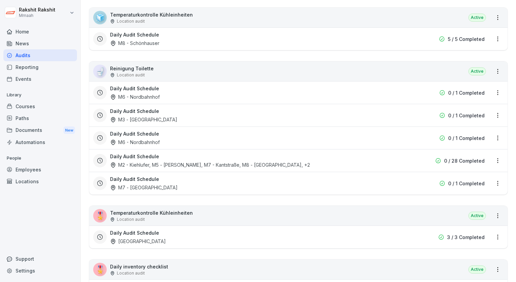
scroll to position [919, 0]
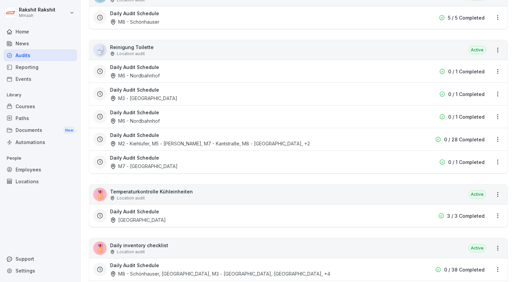
click at [379, 48] on div "🚽 Reinigung Toilette Location audit Active" at bounding box center [298, 50] width 419 height 20
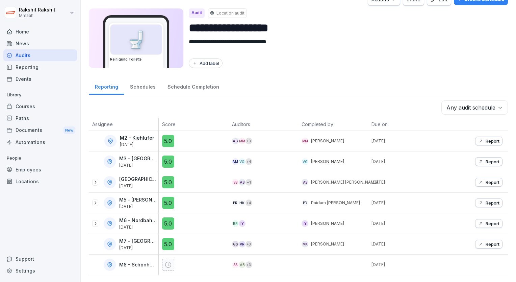
click at [402, 266] on div "[DATE]" at bounding box center [403, 265] width 70 height 20
click at [402, 70] on div "**********" at bounding box center [299, 134] width 436 height 295
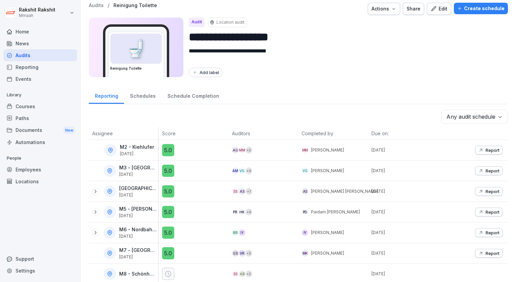
scroll to position [3, 0]
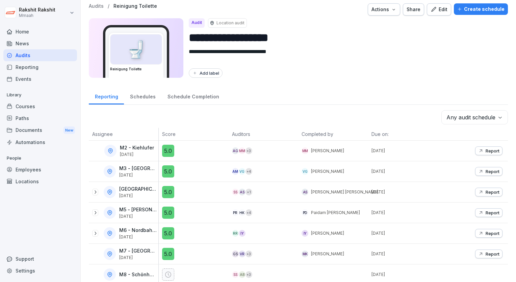
click at [440, 7] on div "Edit" at bounding box center [439, 9] width 17 height 7
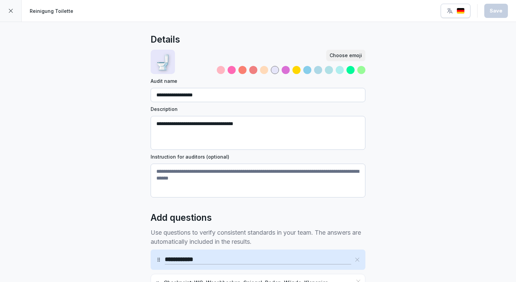
click at [9, 15] on div at bounding box center [11, 11] width 22 height 22
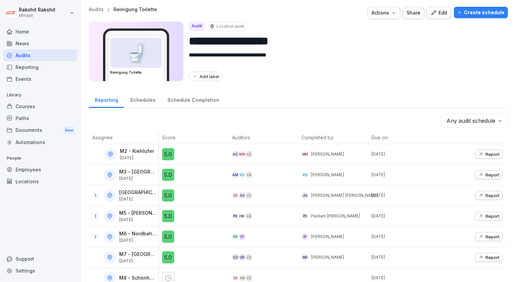
click at [476, 8] on button "Create schedule" at bounding box center [481, 12] width 54 height 11
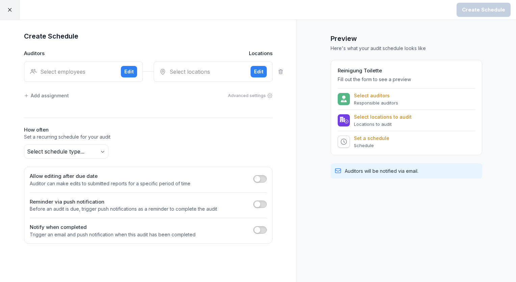
click at [72, 69] on div "Select employees" at bounding box center [73, 72] width 86 height 8
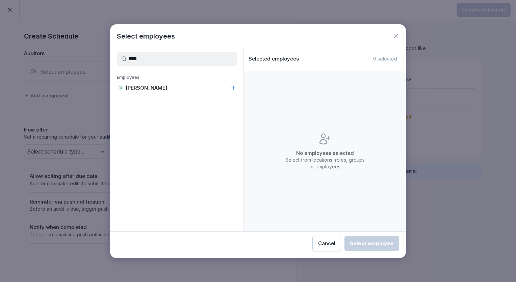
type input "****"
click at [166, 86] on div "RR [PERSON_NAME]" at bounding box center [177, 88] width 134 height 12
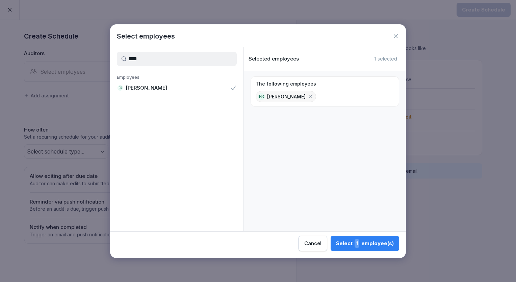
click at [360, 244] on span "1" at bounding box center [357, 243] width 5 height 9
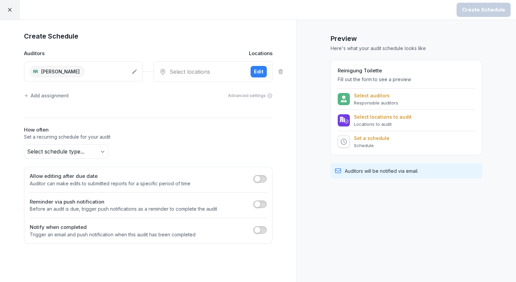
click at [175, 74] on div "Select locations" at bounding box center [203, 72] width 86 height 8
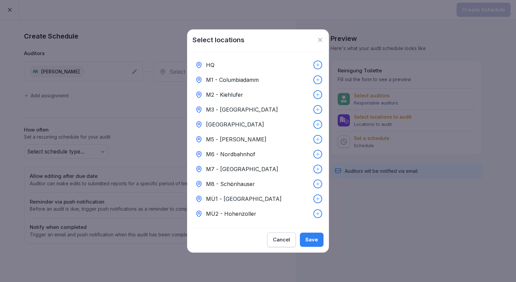
click at [246, 182] on p "M8 - Schönhauser" at bounding box center [230, 184] width 49 height 8
click at [320, 245] on button "Save" at bounding box center [312, 240] width 24 height 14
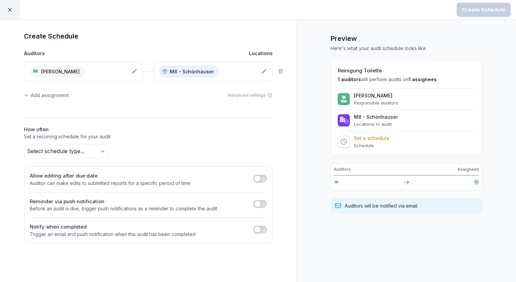
click at [69, 150] on body "Create Schedule Create Schedule Auditors Locations RR Rakshit Rakshit M8 - Schö…" at bounding box center [258, 141] width 516 height 282
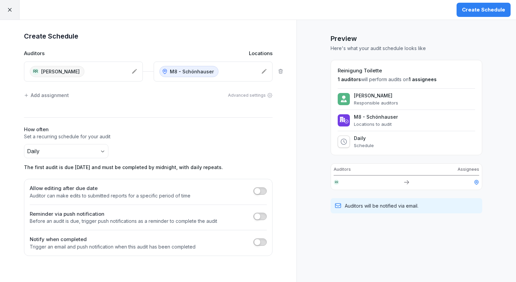
click at [483, 10] on div "Create Schedule" at bounding box center [483, 9] width 43 height 7
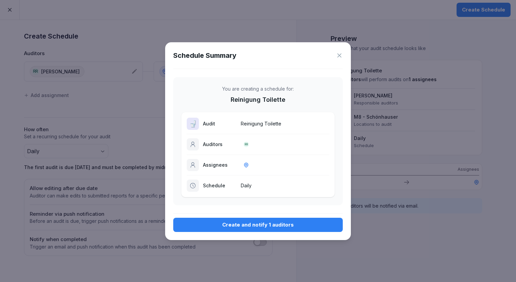
click at [288, 221] on div "Create and notify 1 auditors" at bounding box center [258, 224] width 159 height 7
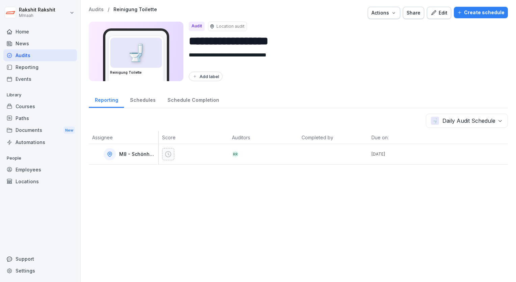
click at [26, 168] on div "Employees" at bounding box center [40, 170] width 74 height 12
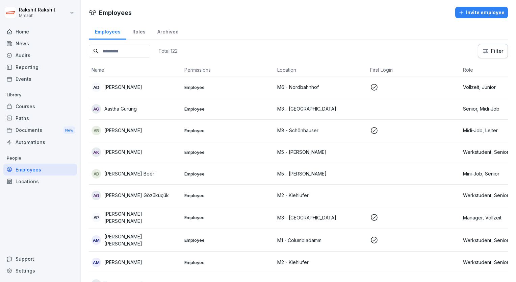
click at [131, 50] on input at bounding box center [120, 51] width 62 height 13
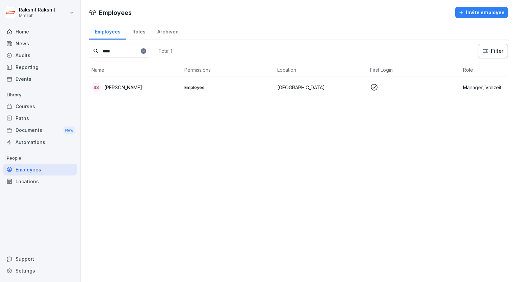
type input "****"
click at [152, 90] on div "SS [PERSON_NAME]" at bounding box center [136, 86] width 88 height 9
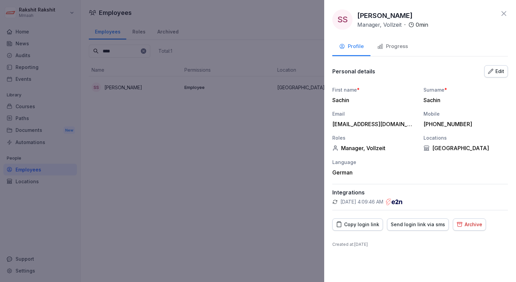
click at [411, 224] on div "Send login link via sms" at bounding box center [418, 224] width 54 height 7
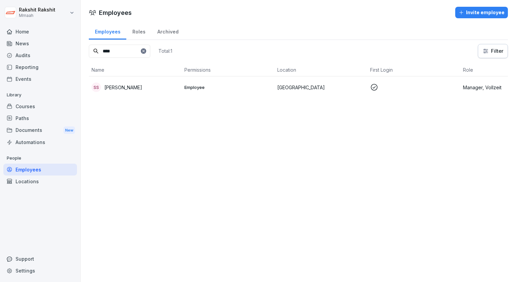
click at [34, 53] on div "Audits" at bounding box center [40, 55] width 74 height 12
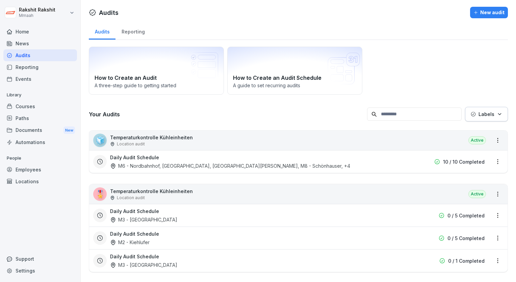
click at [410, 67] on div "How to Create an Audit A three-step guide to getting started How to Create an A…" at bounding box center [298, 71] width 419 height 48
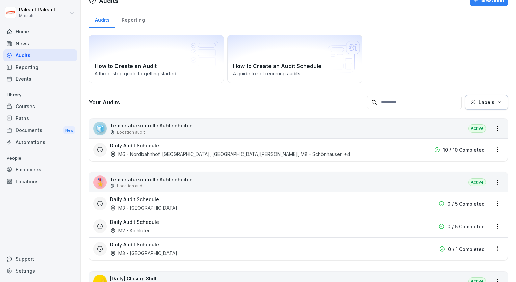
scroll to position [14, 0]
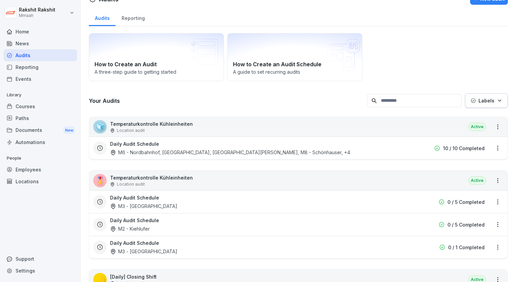
click at [325, 152] on div "Daily Audit Schedule M6 - Nordbahnhof, M4 - Wiener Straße, M5 - Simon-Dach, M8 …" at bounding box center [255, 148] width 290 height 16
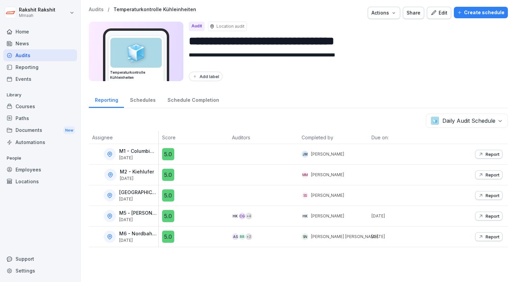
click at [36, 55] on div "Audits" at bounding box center [40, 55] width 74 height 12
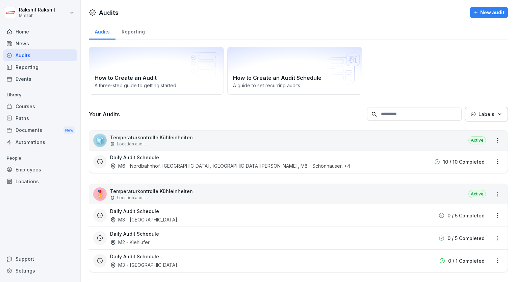
click at [448, 82] on div "How to Create an Audit A three-step guide to getting started How to Create an A…" at bounding box center [298, 71] width 419 height 48
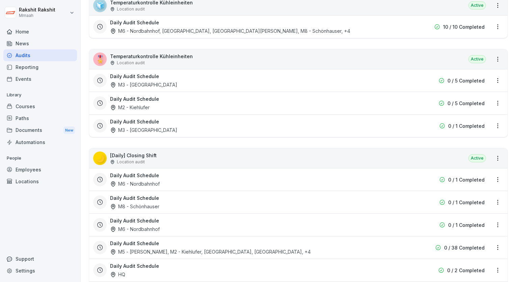
scroll to position [135, 0]
click at [338, 75] on div "Daily Audit Schedule M3 - Nollendorfplatz" at bounding box center [255, 80] width 290 height 16
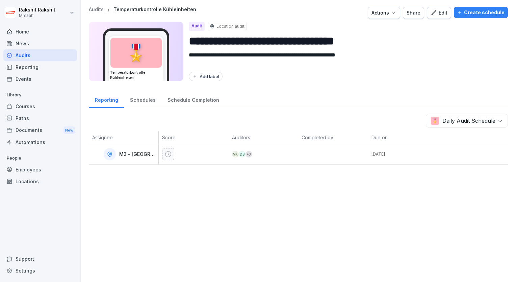
click at [436, 10] on div "Edit" at bounding box center [439, 12] width 17 height 7
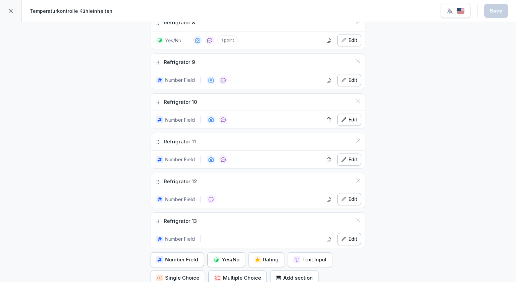
scroll to position [527, 0]
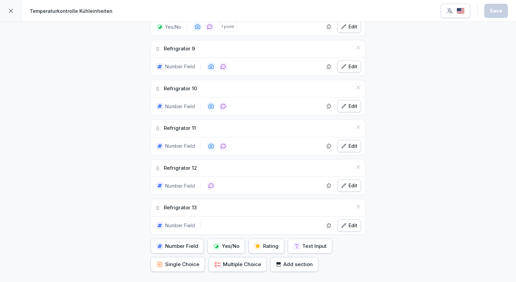
click at [358, 205] on div "Refrigrator 13" at bounding box center [258, 207] width 214 height 17
click at [356, 204] on icon at bounding box center [358, 206] width 5 height 5
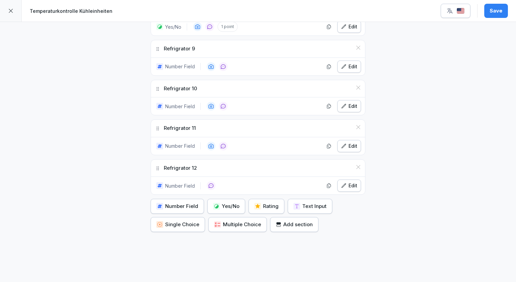
click at [14, 13] on div at bounding box center [11, 11] width 22 height 22
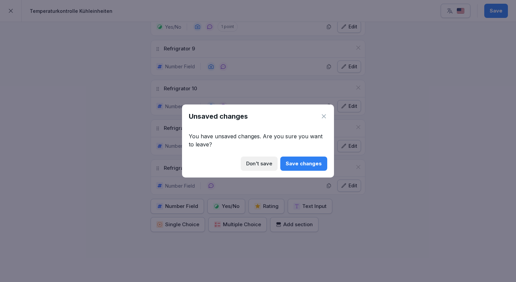
click at [253, 168] on button "Don't save" at bounding box center [259, 163] width 37 height 14
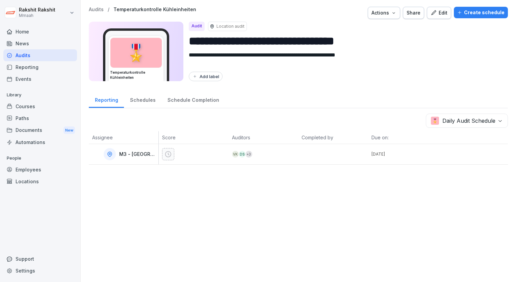
click at [220, 155] on div at bounding box center [195, 154] width 67 height 12
click at [431, 15] on icon "button" at bounding box center [434, 13] width 6 height 6
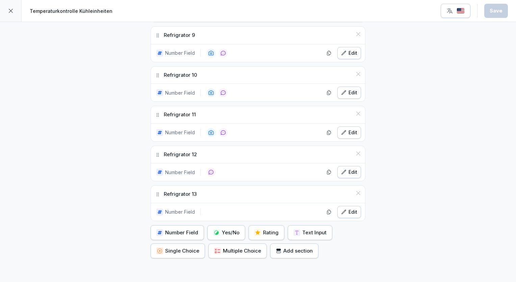
scroll to position [554, 0]
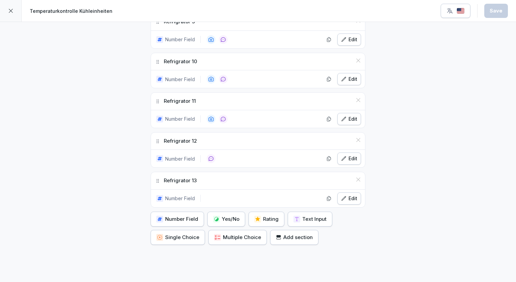
click at [357, 177] on icon at bounding box center [359, 179] width 4 height 4
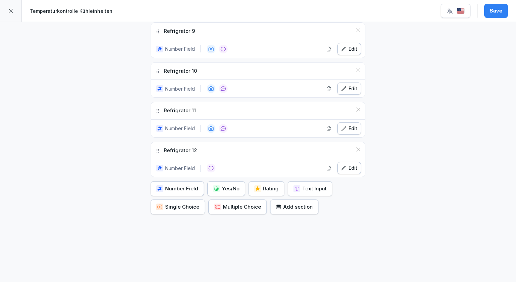
scroll to position [545, 0]
click at [493, 9] on div "Save" at bounding box center [496, 10] width 13 height 7
click at [459, 14] on img "button" at bounding box center [461, 11] width 8 height 6
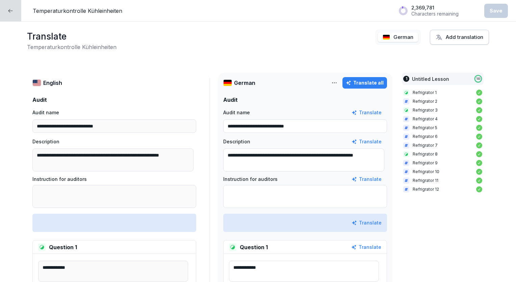
click at [362, 85] on div "Translate all" at bounding box center [365, 82] width 38 height 7
click at [495, 11] on div "Save" at bounding box center [496, 10] width 13 height 7
click at [13, 14] on div at bounding box center [10, 10] width 21 height 21
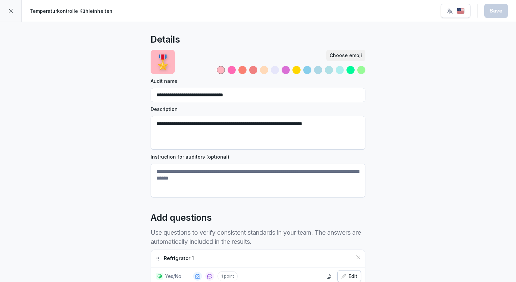
click at [13, 14] on div at bounding box center [11, 11] width 22 height 22
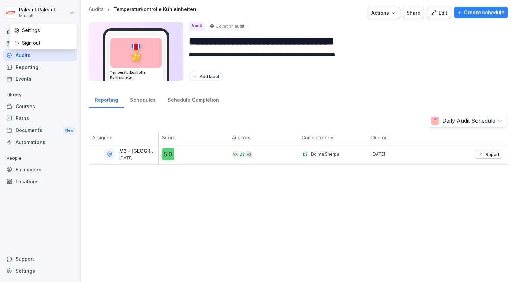
click at [13, 14] on html "**********" at bounding box center [258, 141] width 516 height 282
click at [39, 56] on html "**********" at bounding box center [258, 141] width 516 height 282
click at [28, 53] on div "Audits" at bounding box center [40, 55] width 74 height 12
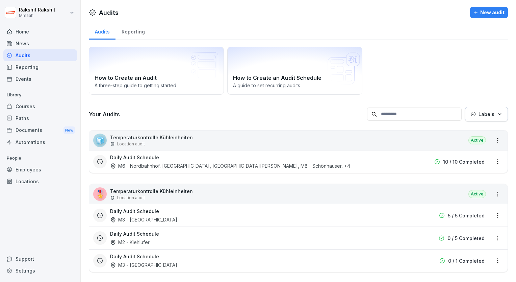
click at [407, 85] on div "How to Create an Audit A three-step guide to getting started How to Create an A…" at bounding box center [298, 71] width 419 height 48
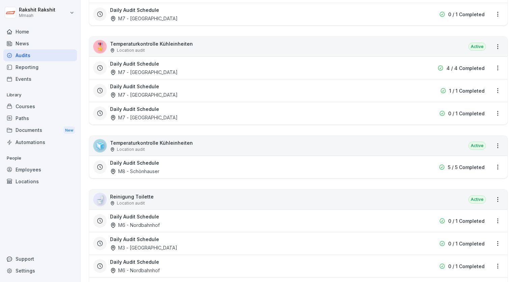
scroll to position [771, 0]
click at [343, 92] on div "Daily Audit Schedule M7 - [GEOGRAPHIC_DATA]" at bounding box center [255, 90] width 290 height 16
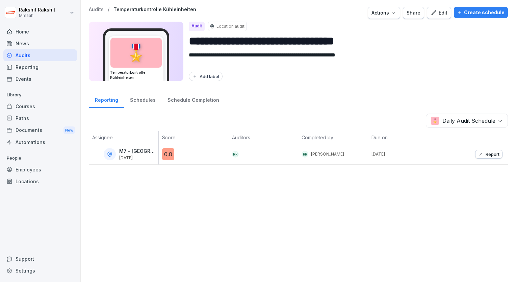
click at [439, 9] on div "Edit" at bounding box center [439, 12] width 17 height 7
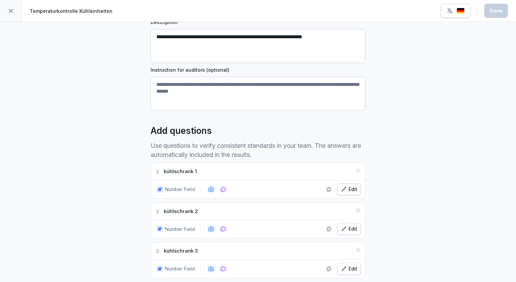
scroll to position [122, 0]
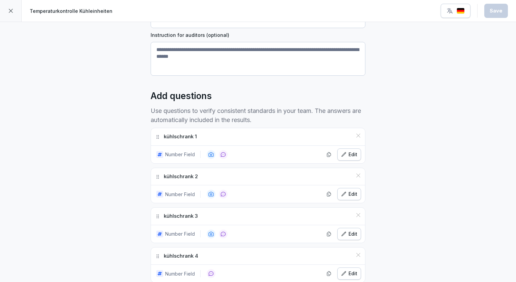
click at [352, 151] on div "Edit" at bounding box center [349, 154] width 16 height 7
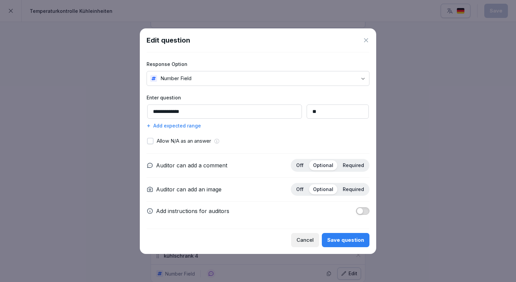
click at [366, 40] on icon at bounding box center [366, 40] width 4 height 4
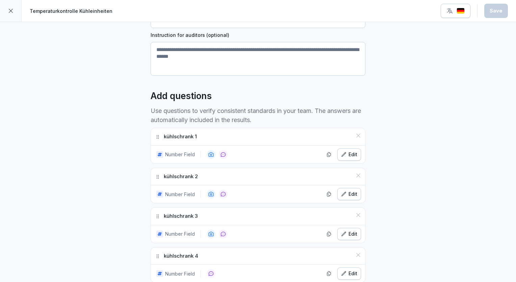
click at [422, 132] on div "**********" at bounding box center [258, 243] width 516 height 686
click at [347, 233] on div "Edit" at bounding box center [349, 233] width 16 height 7
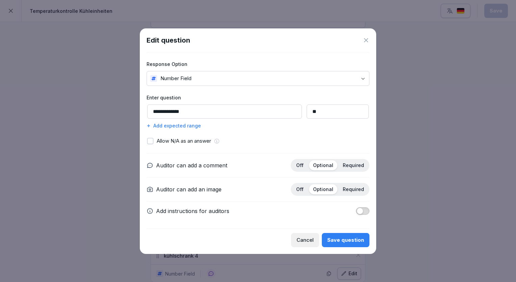
click at [350, 238] on div "Save question" at bounding box center [346, 239] width 37 height 7
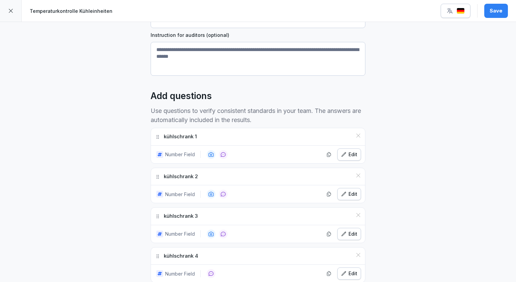
click at [114, 187] on div "**********" at bounding box center [258, 243] width 516 height 686
click at [11, 7] on div at bounding box center [11, 11] width 22 height 22
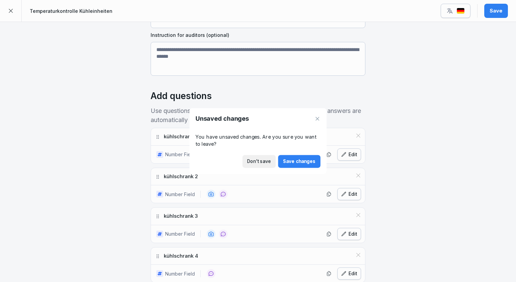
click at [11, 7] on div at bounding box center [258, 141] width 516 height 282
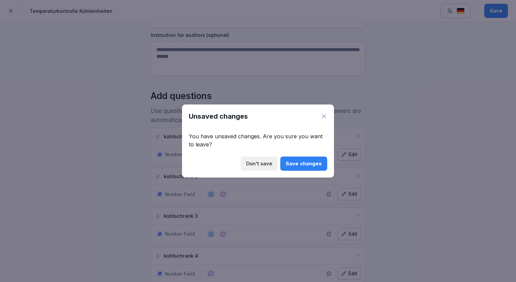
click at [262, 162] on div "Don't save" at bounding box center [259, 163] width 26 height 7
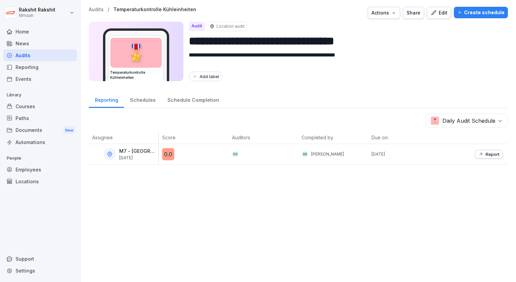
click at [486, 152] on p "Report" at bounding box center [493, 153] width 14 height 5
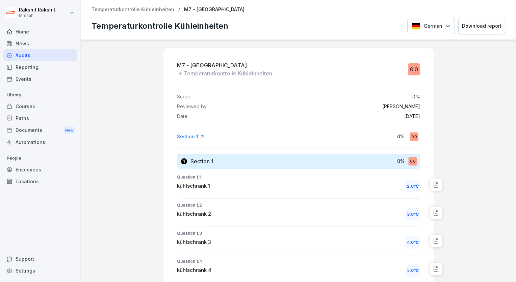
click at [475, 138] on div at bounding box center [475, 240] width 77 height 401
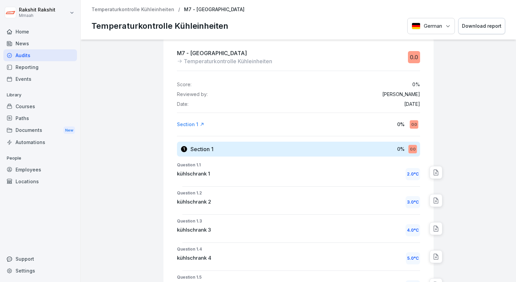
scroll to position [14, 0]
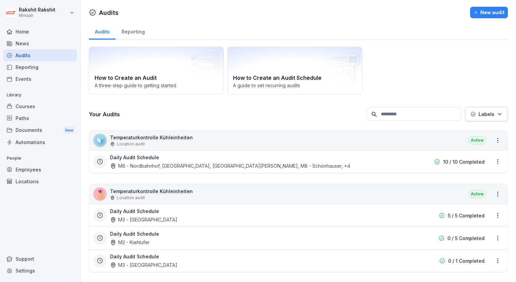
click at [410, 67] on div "How to Create an Audit A three-step guide to getting started How to Create an A…" at bounding box center [298, 71] width 419 height 48
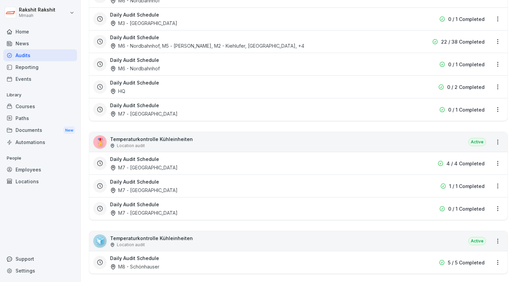
scroll to position [744, 0]
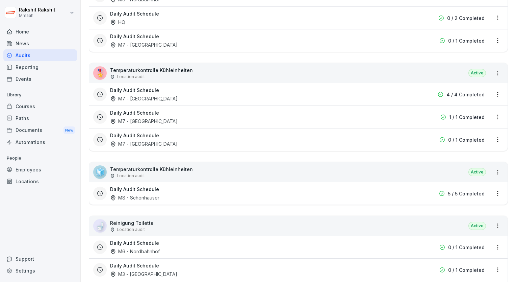
click at [253, 101] on div "Daily Audit Schedule M7 - Kantstraße 4 / 4 Completed" at bounding box center [298, 94] width 419 height 23
click at [242, 94] on div "Daily Audit Schedule M7 - [GEOGRAPHIC_DATA]" at bounding box center [255, 95] width 290 height 16
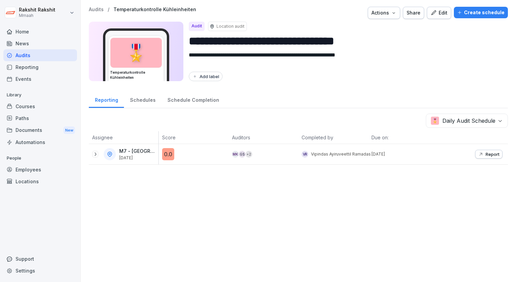
click at [436, 15] on div "Edit" at bounding box center [439, 12] width 17 height 7
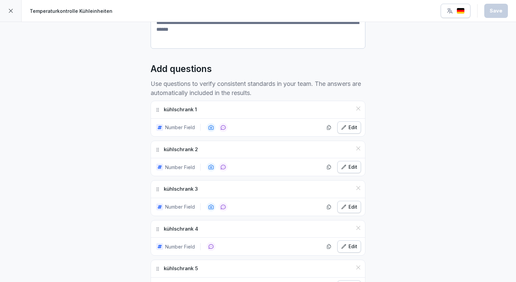
scroll to position [162, 0]
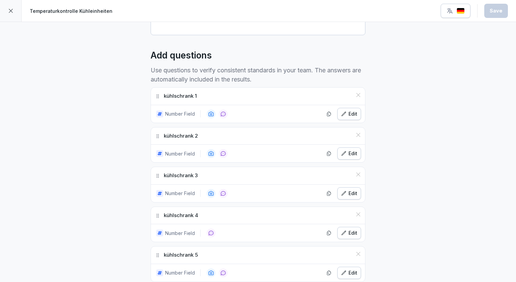
click at [352, 112] on div "Edit" at bounding box center [349, 113] width 16 height 7
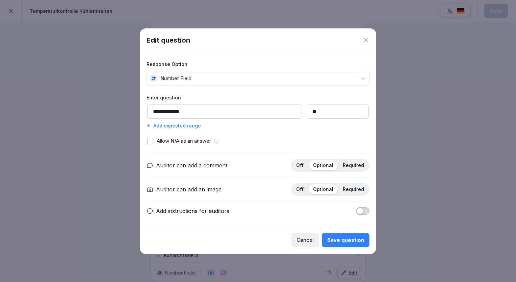
click at [369, 41] on icon at bounding box center [366, 40] width 7 height 7
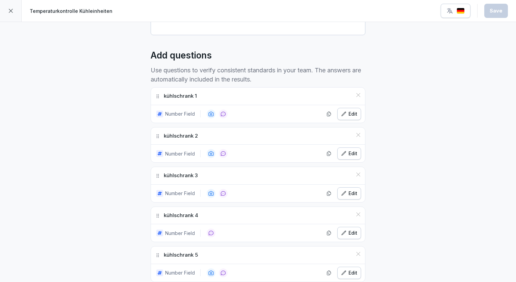
click at [441, 71] on div "**********" at bounding box center [258, 203] width 516 height 686
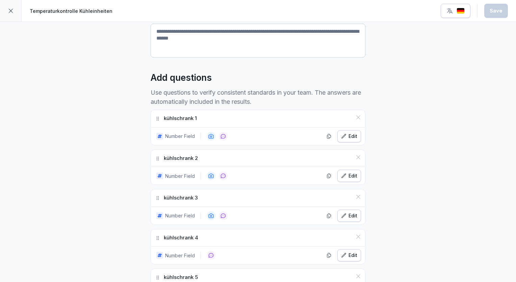
scroll to position [143, 0]
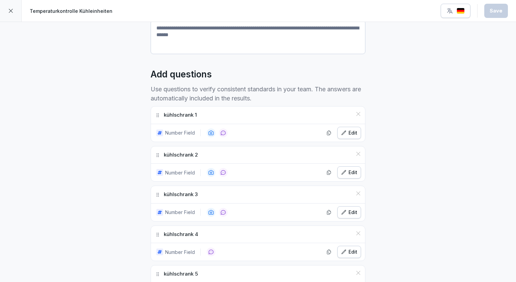
click at [345, 133] on div "Edit" at bounding box center [349, 132] width 16 height 7
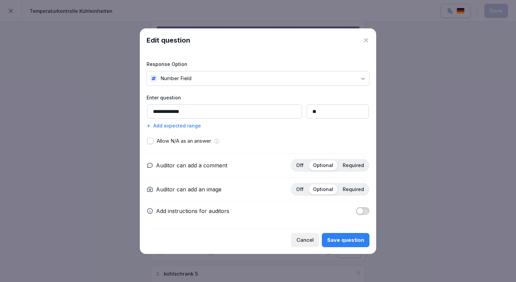
click at [150, 141] on button "button" at bounding box center [150, 141] width 6 height 6
click at [362, 79] on body "**********" at bounding box center [258, 141] width 516 height 282
click at [347, 236] on div "Save question" at bounding box center [346, 239] width 37 height 7
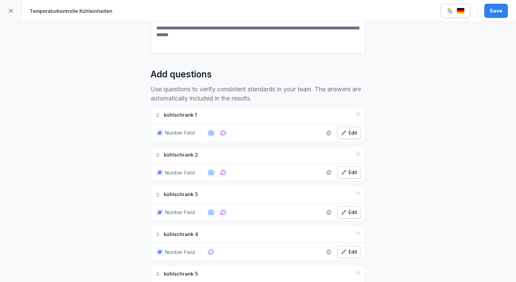
click at [5, 11] on div at bounding box center [11, 11] width 22 height 22
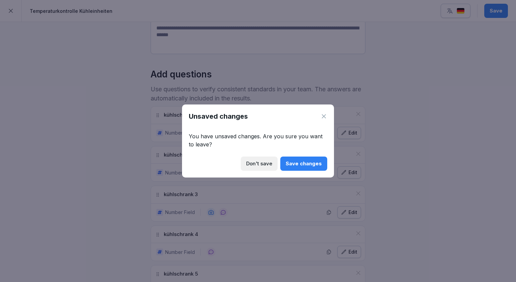
click at [261, 164] on div "Don't save" at bounding box center [259, 163] width 26 height 7
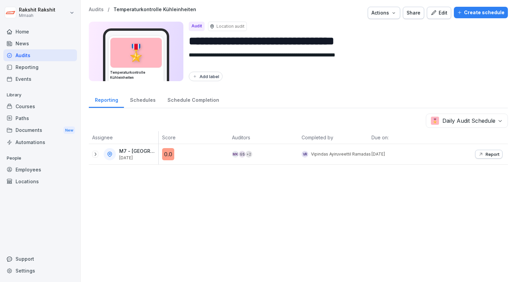
click at [19, 53] on div "Audits" at bounding box center [40, 55] width 74 height 12
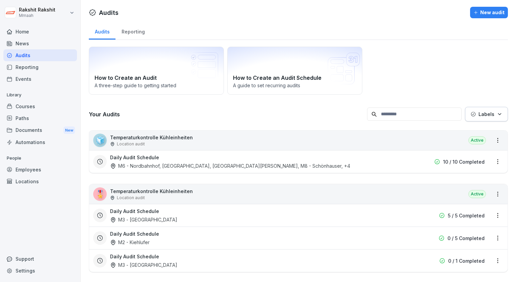
click at [328, 161] on div "Daily Audit Schedule M6 - Nordbahnhof, M4 - Wiener Straße, M5 - Simon-Dach, M8 …" at bounding box center [255, 162] width 290 height 16
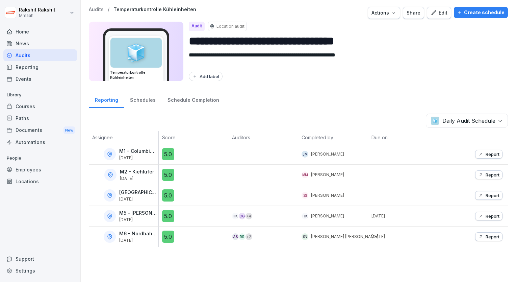
click at [30, 33] on div "Home" at bounding box center [40, 32] width 74 height 12
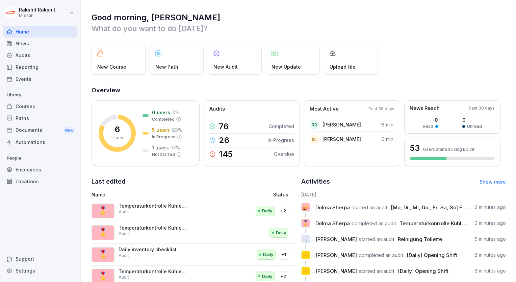
click at [37, 56] on div "Audits" at bounding box center [40, 55] width 74 height 12
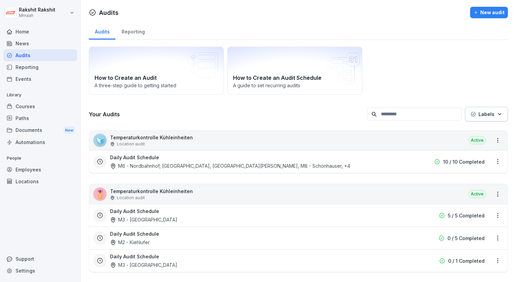
click at [60, 56] on div "Audits" at bounding box center [40, 55] width 74 height 12
click at [377, 26] on div "Audits Reporting" at bounding box center [298, 31] width 419 height 18
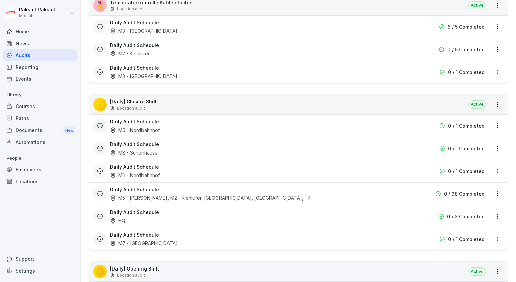
scroll to position [189, 0]
click at [201, 216] on div "Daily Audit Schedule HQ" at bounding box center [255, 216] width 290 height 16
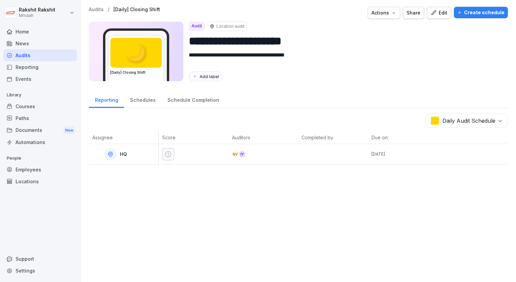
click at [441, 13] on div "Edit" at bounding box center [439, 12] width 17 height 7
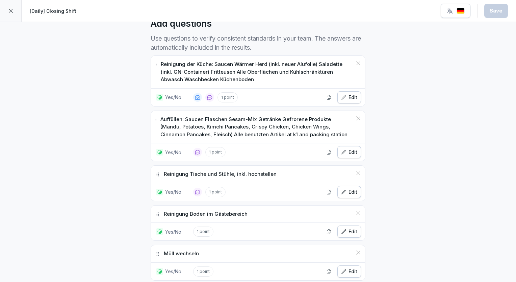
scroll to position [203, 0]
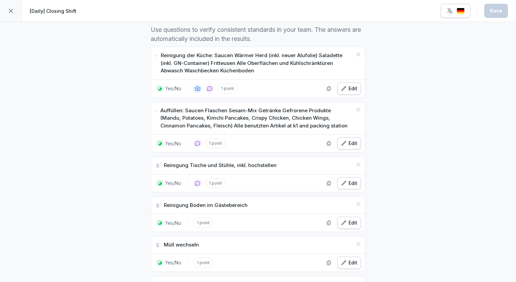
click at [12, 16] on div at bounding box center [11, 11] width 22 height 22
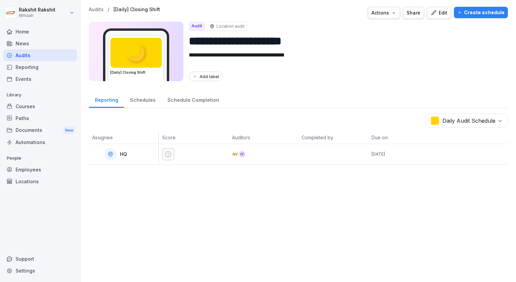
click at [26, 52] on div "Audits" at bounding box center [40, 55] width 74 height 12
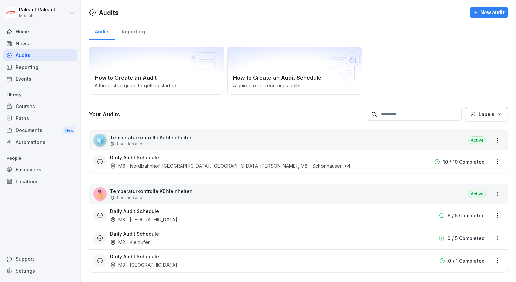
click at [445, 56] on div "How to Create an Audit A three-step guide to getting started How to Create an A…" at bounding box center [298, 71] width 419 height 48
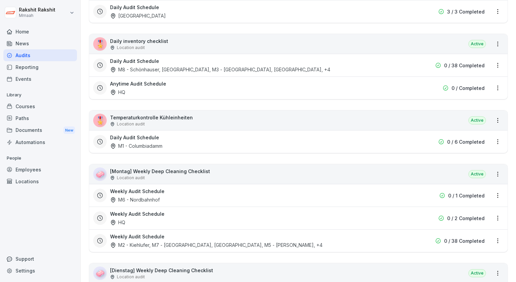
scroll to position [1149, 0]
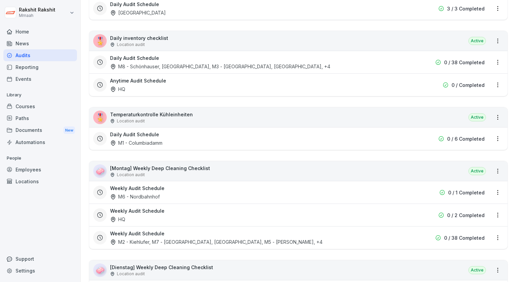
click at [248, 131] on div "Daily Audit Schedule M1 - Columbiadamm" at bounding box center [255, 139] width 290 height 16
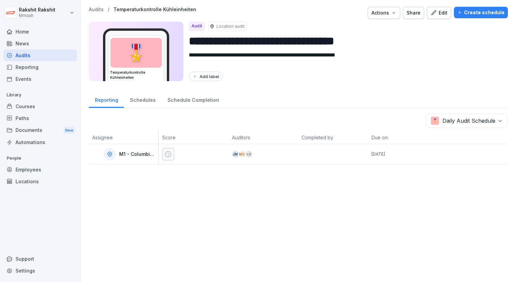
click at [441, 14] on div "Edit" at bounding box center [439, 12] width 17 height 7
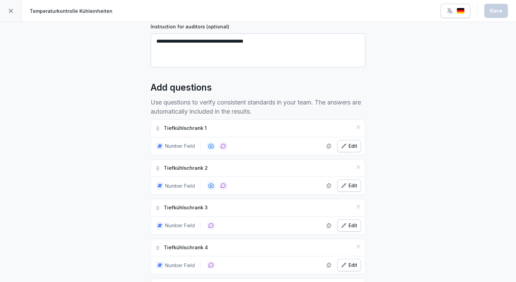
scroll to position [135, 0]
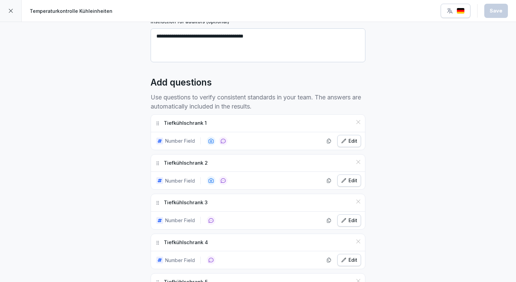
click at [353, 139] on div "Edit" at bounding box center [349, 140] width 16 height 7
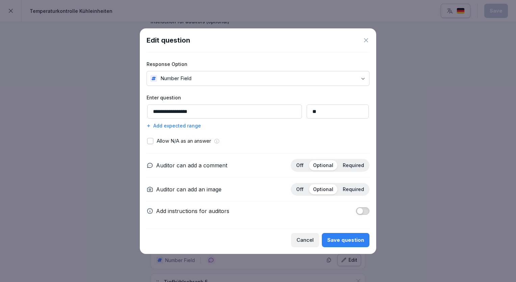
click at [366, 40] on icon at bounding box center [366, 40] width 4 height 4
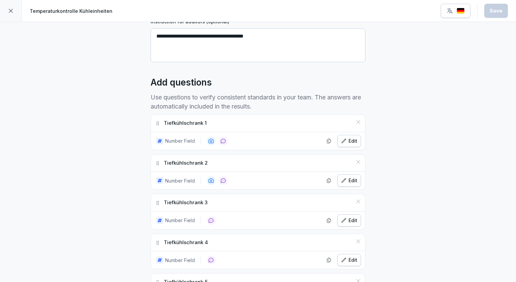
click at [11, 13] on icon at bounding box center [10, 10] width 5 height 5
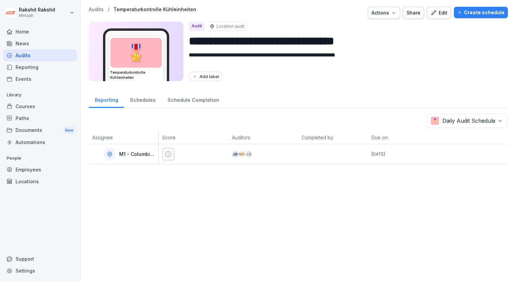
click at [53, 52] on div "Audits" at bounding box center [40, 55] width 74 height 12
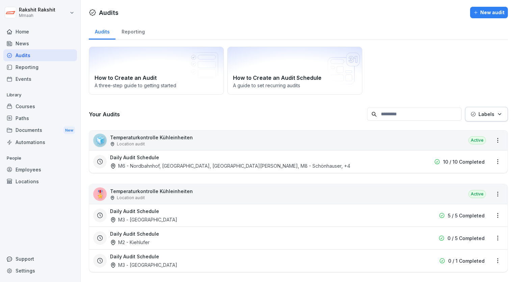
click at [427, 66] on div "How to Create an Audit A three-step guide to getting started How to Create an A…" at bounding box center [298, 71] width 419 height 48
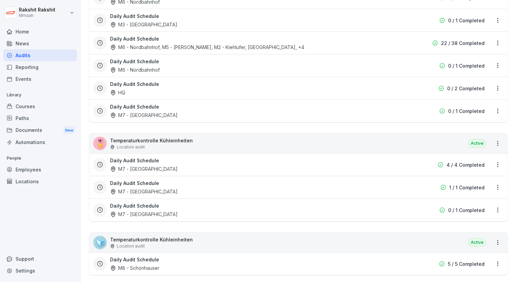
scroll to position [744, 0]
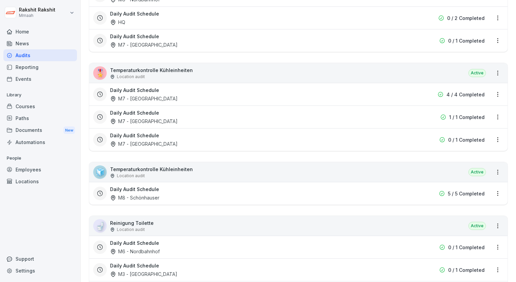
click at [150, 121] on div "M7 - [GEOGRAPHIC_DATA]" at bounding box center [144, 121] width 68 height 7
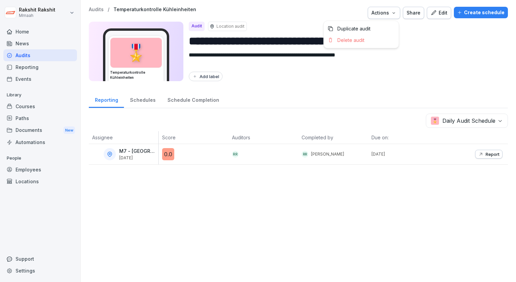
click at [393, 14] on icon "button" at bounding box center [393, 12] width 5 height 5
click at [446, 14] on button "Edit" at bounding box center [439, 13] width 24 height 12
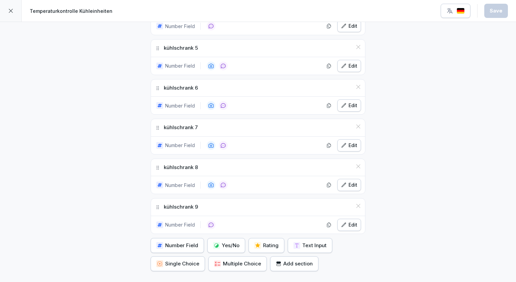
scroll to position [333, 0]
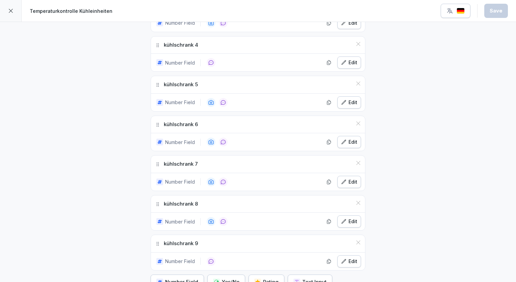
click at [345, 219] on div "Edit" at bounding box center [349, 221] width 16 height 7
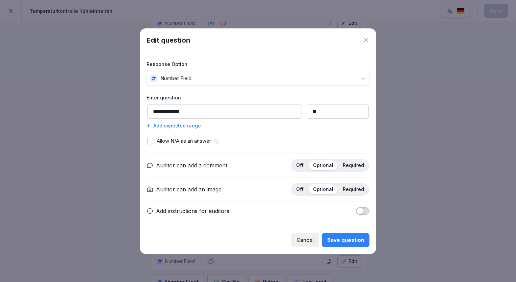
click at [368, 42] on icon at bounding box center [366, 40] width 4 height 4
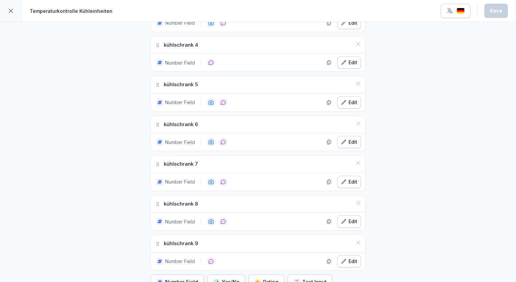
click at [11, 10] on icon at bounding box center [10, 10] width 5 height 5
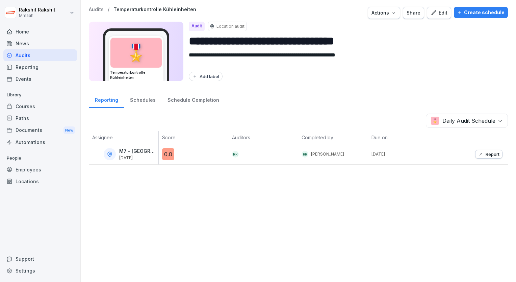
click at [27, 167] on div "Employees" at bounding box center [40, 170] width 74 height 12
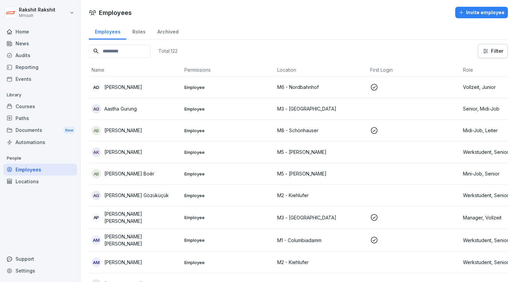
click at [26, 253] on div "Support" at bounding box center [40, 259] width 74 height 12
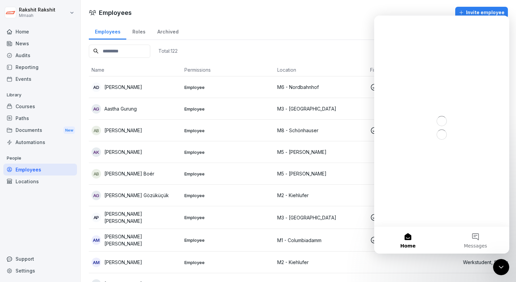
click at [33, 257] on div "Support" at bounding box center [40, 259] width 74 height 12
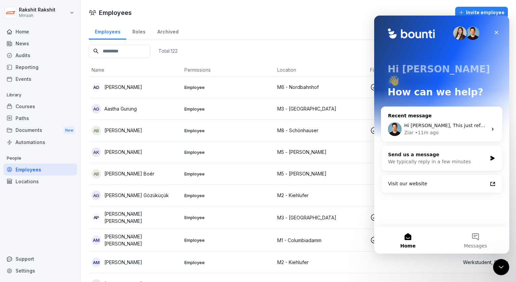
click at [455, 129] on div "Ziar • 11m ago" at bounding box center [446, 132] width 83 height 7
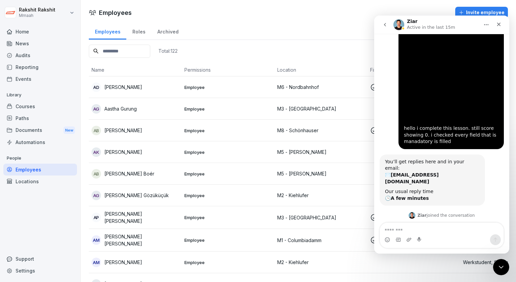
scroll to position [100, 0]
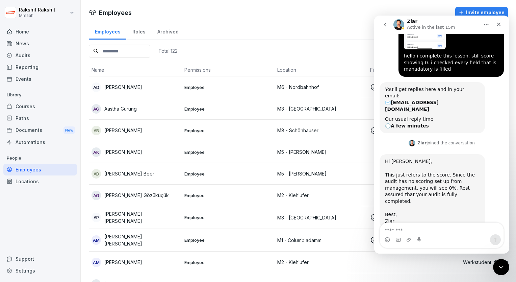
click at [426, 233] on textarea "Message…" at bounding box center [442, 228] width 124 height 11
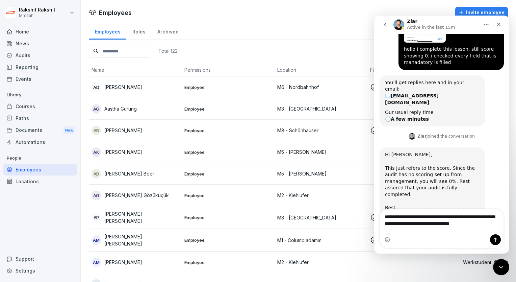
type textarea "**********"
click at [497, 241] on icon "Send a message…" at bounding box center [495, 239] width 5 height 5
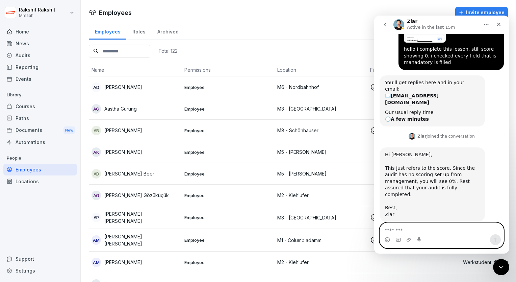
scroll to position [133, 0]
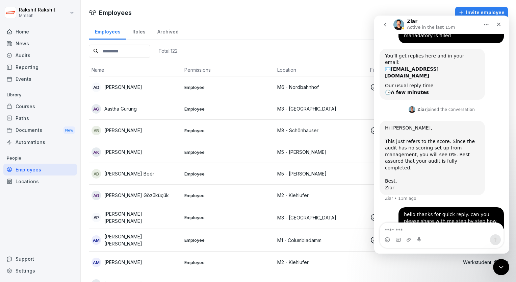
click at [287, 13] on div "Employees Invite employee" at bounding box center [299, 12] width 436 height 11
click at [23, 58] on div "Audits" at bounding box center [40, 55] width 74 height 12
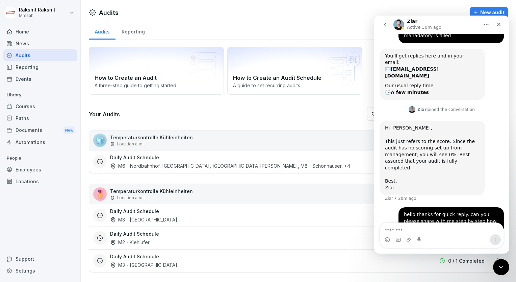
click at [52, 55] on div "Audits" at bounding box center [40, 55] width 74 height 12
click at [326, 13] on div at bounding box center [294, 12] width 346 height 11
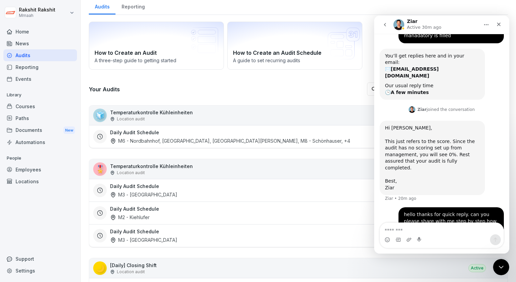
scroll to position [27, 0]
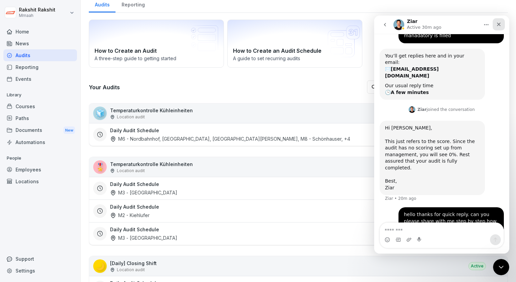
drag, startPoint x: 745, startPoint y: 24, endPoint x: 500, endPoint y: 26, distance: 245.1
click at [500, 26] on icon "Close" at bounding box center [500, 25] width 4 height 4
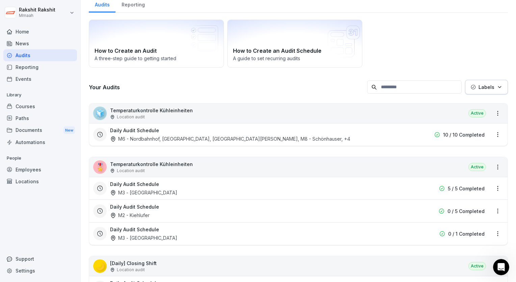
scroll to position [133, 0]
click at [431, 60] on div "How to Create an Audit A three-step guide to getting started How to Create an A…" at bounding box center [298, 44] width 419 height 48
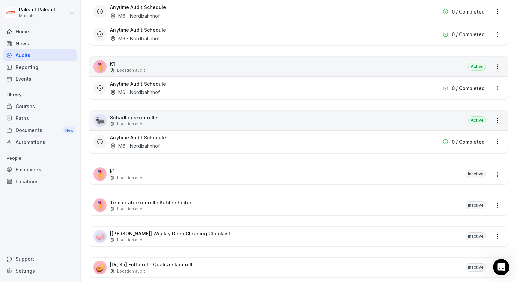
scroll to position [2124, 0]
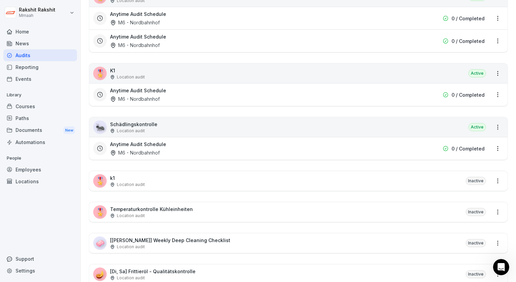
click at [217, 120] on div "🐜 Schädlingskontrolle Location audit Active" at bounding box center [298, 127] width 419 height 20
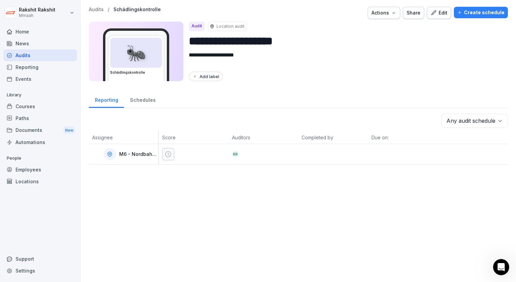
click at [483, 10] on div "Create schedule" at bounding box center [481, 12] width 47 height 7
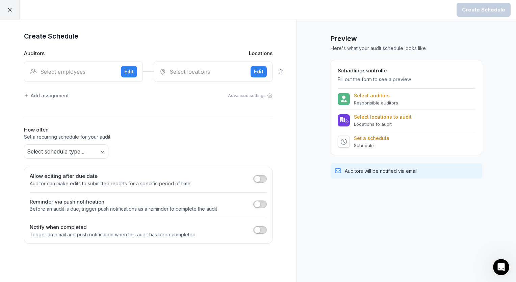
click at [62, 72] on div "Select employees" at bounding box center [73, 72] width 86 height 8
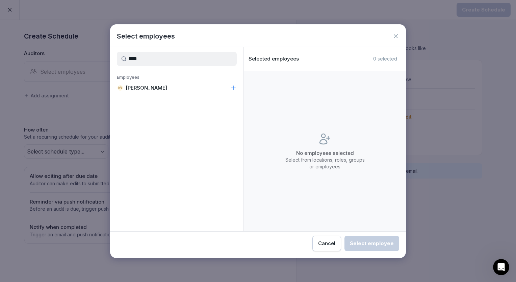
type input "****"
click at [122, 89] on div "NV" at bounding box center [120, 87] width 5 height 5
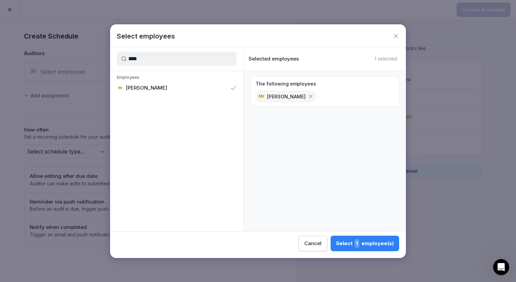
click at [350, 243] on div "Select 1 employee(s)" at bounding box center [365, 243] width 58 height 9
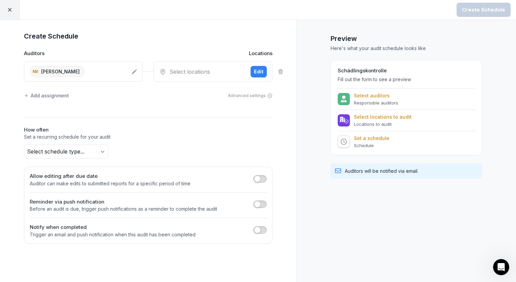
click at [136, 73] on icon at bounding box center [134, 71] width 5 height 5
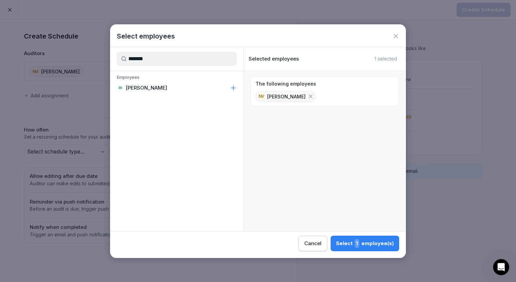
type input "*******"
click at [150, 91] on p "[PERSON_NAME]" at bounding box center [147, 87] width 42 height 7
click at [348, 240] on div "Select 2 employee(s)" at bounding box center [364, 243] width 59 height 9
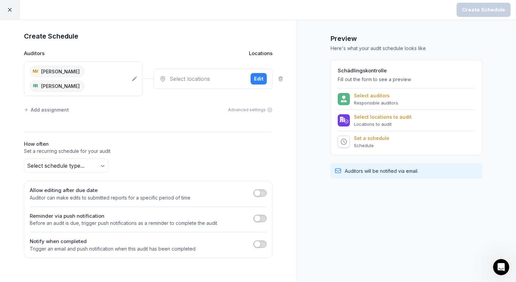
click at [195, 88] on div "Select locations Edit" at bounding box center [213, 79] width 119 height 20
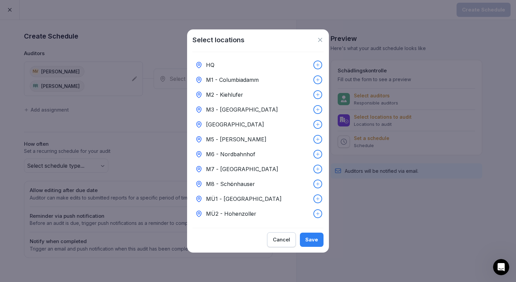
click at [209, 63] on p "HQ" at bounding box center [210, 65] width 8 height 8
click at [312, 243] on div "Save" at bounding box center [312, 239] width 13 height 7
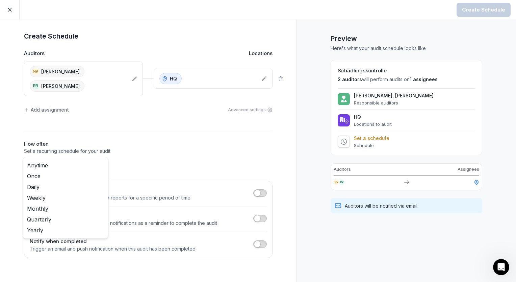
click at [76, 168] on body "Create Schedule Create Schedule Auditors Locations NV Neha Verma RR Rakshit Rak…" at bounding box center [258, 141] width 516 height 282
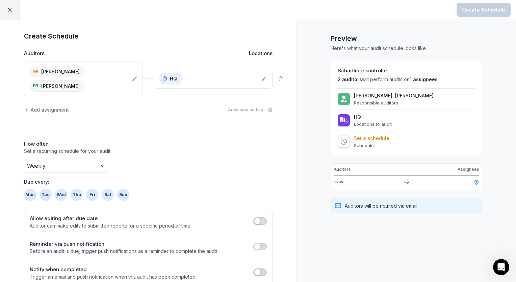
click at [25, 193] on div "Mon" at bounding box center [30, 195] width 12 height 12
click at [480, 10] on div "Create Schedule" at bounding box center [483, 9] width 43 height 7
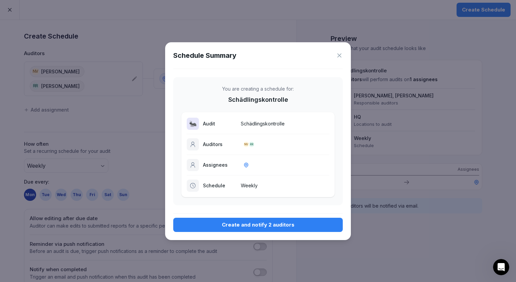
click at [239, 225] on div "Create and notify 2 auditors" at bounding box center [258, 224] width 159 height 7
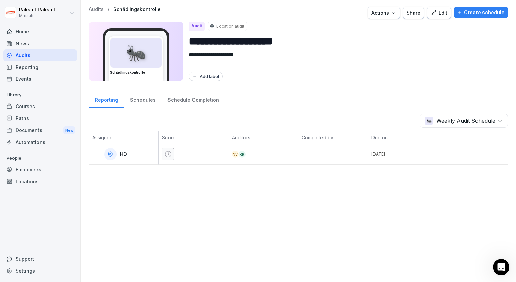
click at [29, 59] on div "Audits" at bounding box center [40, 55] width 74 height 12
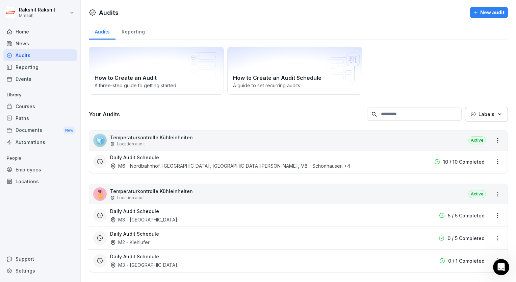
click at [387, 62] on div "How to Create an Audit A three-step guide to getting started How to Create an A…" at bounding box center [298, 71] width 419 height 48
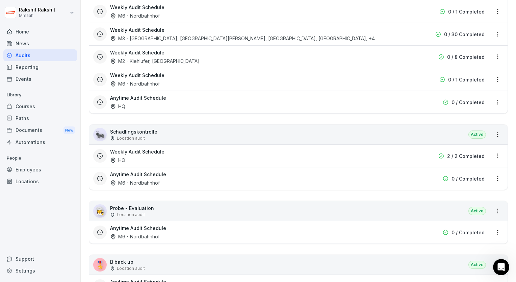
scroll to position [1879, 0]
click at [495, 221] on html "Rakshit Rakshit Mmaah Home News Audits Reporting Events Library Courses Paths D…" at bounding box center [258, 141] width 516 height 282
click at [460, 270] on div "Delete Audit Schedule" at bounding box center [465, 270] width 68 height 11
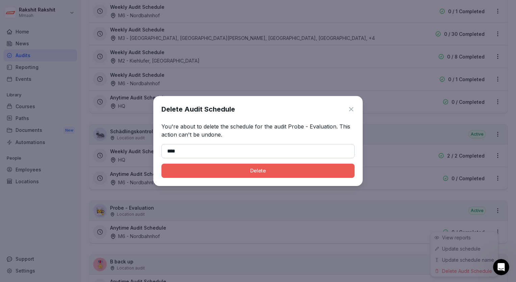
type input "******"
click at [197, 170] on div "Delete" at bounding box center [258, 170] width 183 height 7
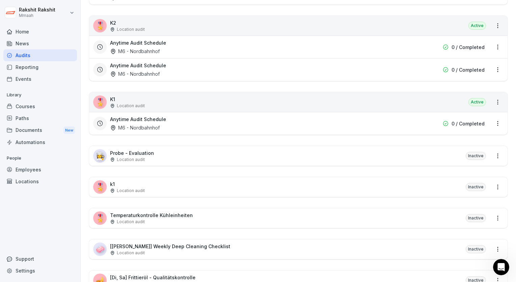
scroll to position [2136, 0]
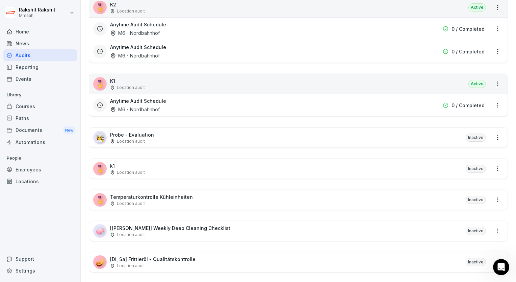
click at [396, 132] on div "👩‍🍳 Probe - Evaluation Location audit Inactive" at bounding box center [298, 138] width 419 height 20
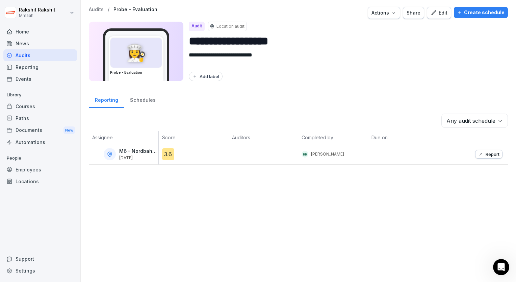
click at [472, 12] on div "Create schedule" at bounding box center [481, 12] width 47 height 7
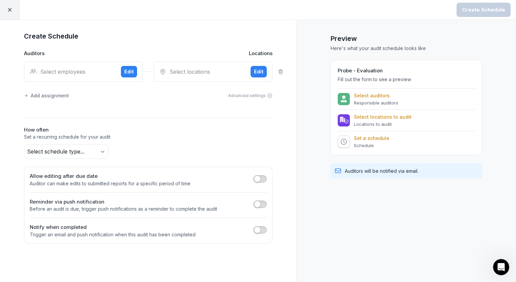
click at [67, 72] on div "Select employees" at bounding box center [73, 72] width 86 height 8
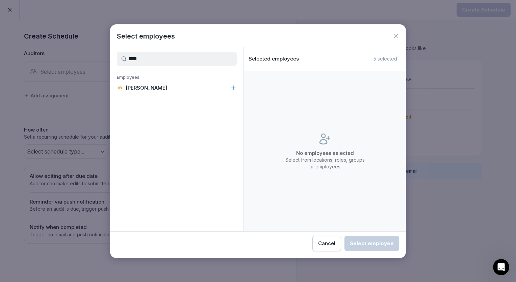
type input "****"
click at [125, 83] on div "NV Neha Verma" at bounding box center [177, 88] width 134 height 12
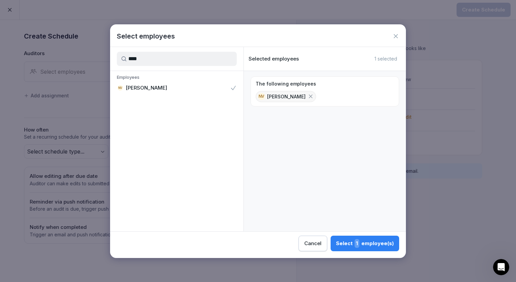
click at [358, 239] on span "1" at bounding box center [357, 243] width 5 height 9
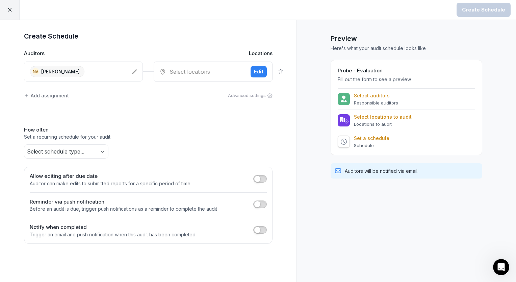
click at [135, 71] on icon at bounding box center [134, 71] width 5 height 5
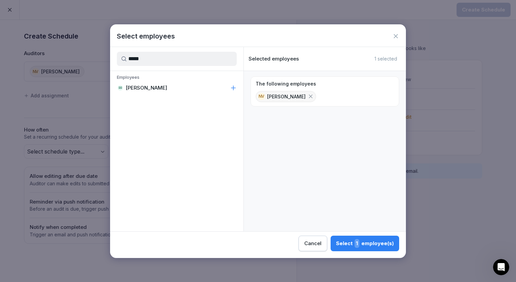
type input "*****"
click at [158, 88] on p "[PERSON_NAME]" at bounding box center [147, 87] width 42 height 7
click at [354, 242] on div "Select 2 employee(s)" at bounding box center [364, 243] width 59 height 9
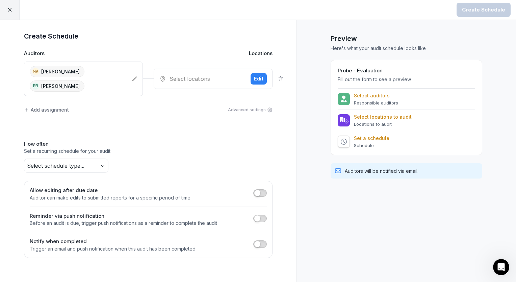
click at [185, 76] on div "Select locations" at bounding box center [203, 79] width 86 height 8
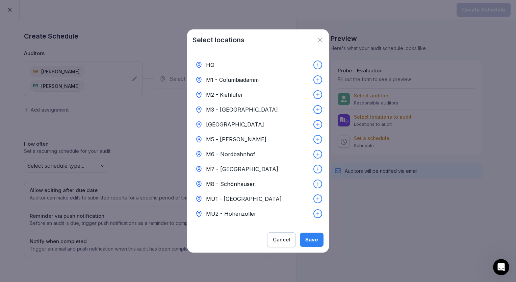
click at [228, 67] on div "HQ" at bounding box center [258, 64] width 131 height 15
click at [314, 239] on div "Save" at bounding box center [312, 239] width 13 height 7
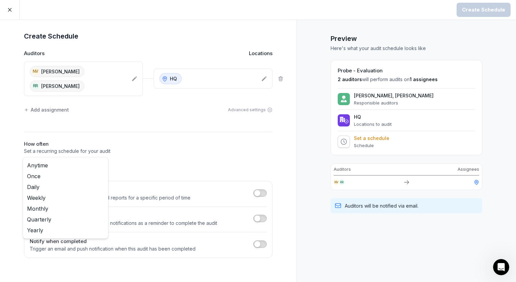
click at [106, 165] on body "Create Schedule Create Schedule Auditors Locations NV Neha Verma RR Rakshit Rak…" at bounding box center [258, 141] width 516 height 282
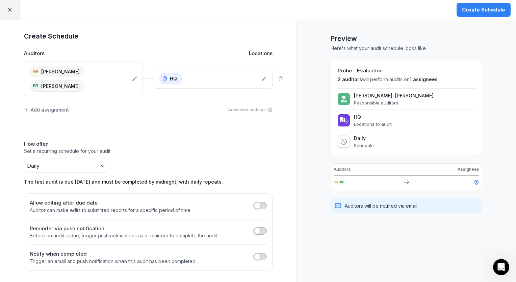
click at [471, 9] on div "Create Schedule" at bounding box center [483, 9] width 43 height 7
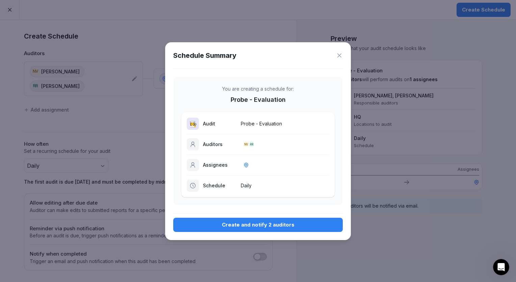
click at [244, 223] on div "Create and notify 2 auditors" at bounding box center [258, 224] width 159 height 7
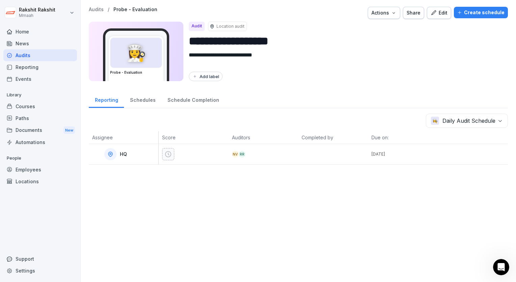
click at [451, 13] on div "Audits / Probe - Evaluation Actions Share Edit Create schedule" at bounding box center [298, 13] width 419 height 12
click at [462, 13] on div "Create schedule" at bounding box center [481, 12] width 47 height 7
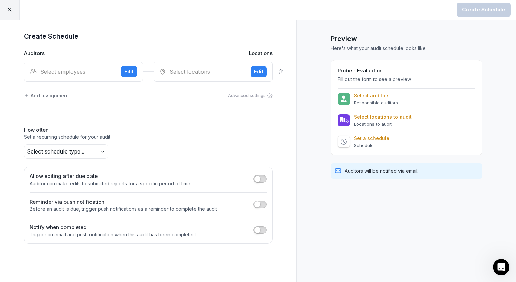
click at [94, 69] on div "Select employees" at bounding box center [73, 72] width 86 height 8
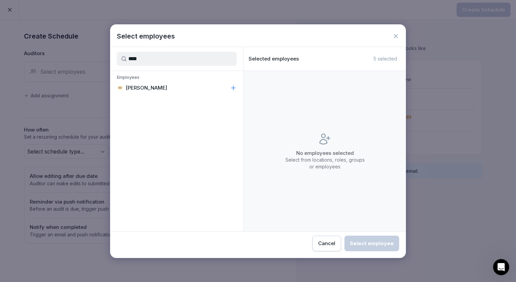
type input "****"
click at [153, 85] on p "[PERSON_NAME]" at bounding box center [147, 87] width 42 height 7
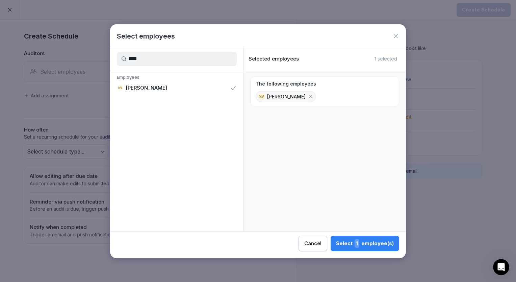
click at [340, 240] on div "Select 1 employee(s)" at bounding box center [365, 243] width 58 height 9
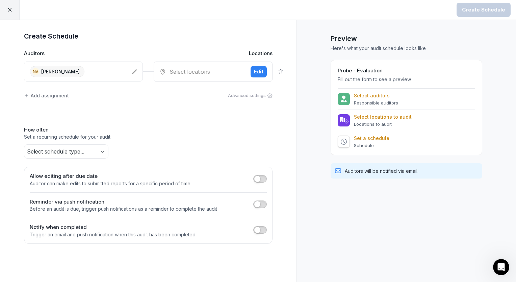
click at [189, 70] on div "Select locations" at bounding box center [203, 72] width 86 height 8
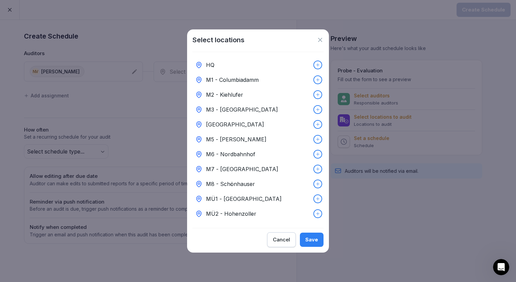
click at [212, 61] on p "HQ" at bounding box center [210, 65] width 8 height 8
click at [304, 241] on button "Save" at bounding box center [312, 240] width 24 height 14
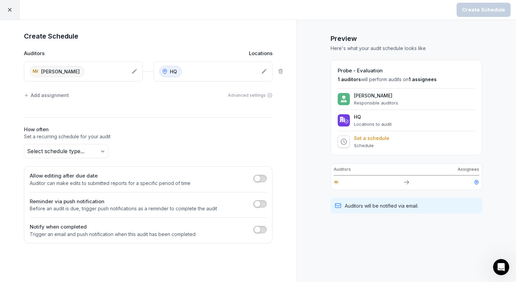
click at [135, 69] on icon at bounding box center [134, 71] width 5 height 5
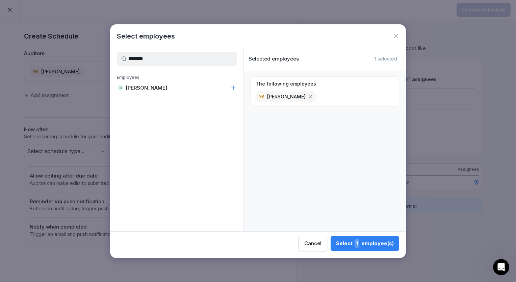
type input "*******"
click at [153, 85] on p "[PERSON_NAME]" at bounding box center [147, 87] width 42 height 7
click at [348, 246] on div "Select 2 employee(s)" at bounding box center [364, 243] width 59 height 9
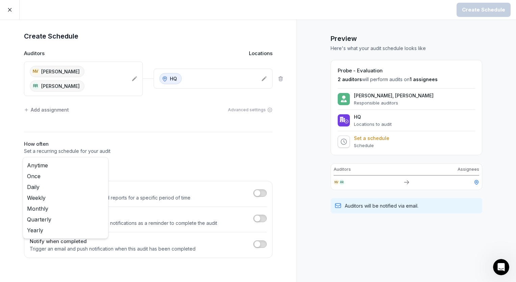
click at [65, 170] on body "Create Schedule Create Schedule Auditors Locations NV Neha Verma RR Rakshit Rak…" at bounding box center [258, 141] width 516 height 282
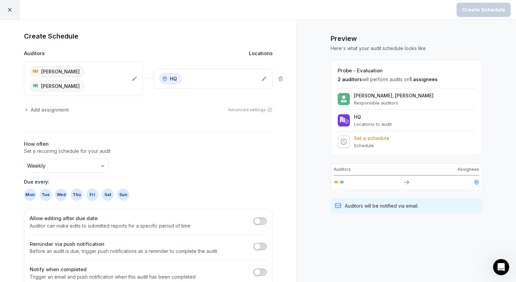
click at [24, 192] on div "Mon" at bounding box center [30, 195] width 12 height 12
click at [489, 8] on div "Create Schedule" at bounding box center [483, 9] width 43 height 7
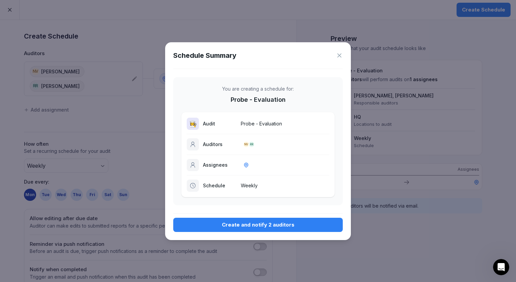
click at [241, 221] on div "Create and notify 2 auditors" at bounding box center [258, 224] width 159 height 7
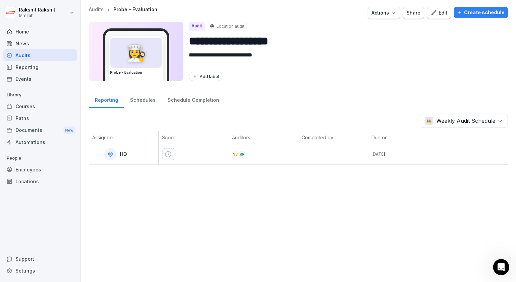
click at [17, 59] on div "Audits" at bounding box center [40, 55] width 74 height 12
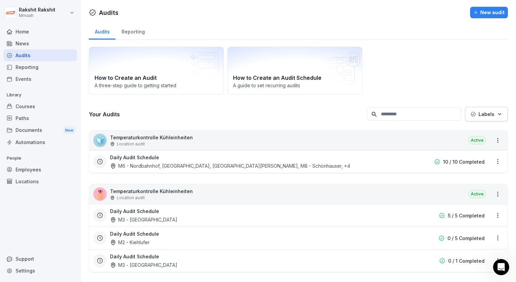
click at [406, 84] on div "How to Create an Audit A three-step guide to getting started How to Create an A…" at bounding box center [298, 71] width 419 height 48
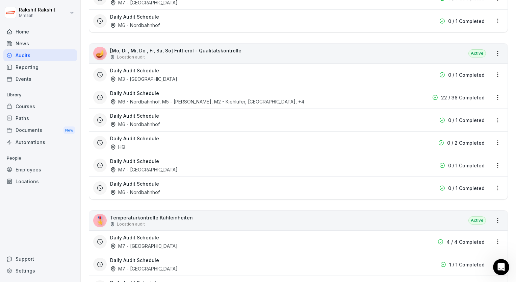
scroll to position [133, 0]
